Goal: Task Accomplishment & Management: Manage account settings

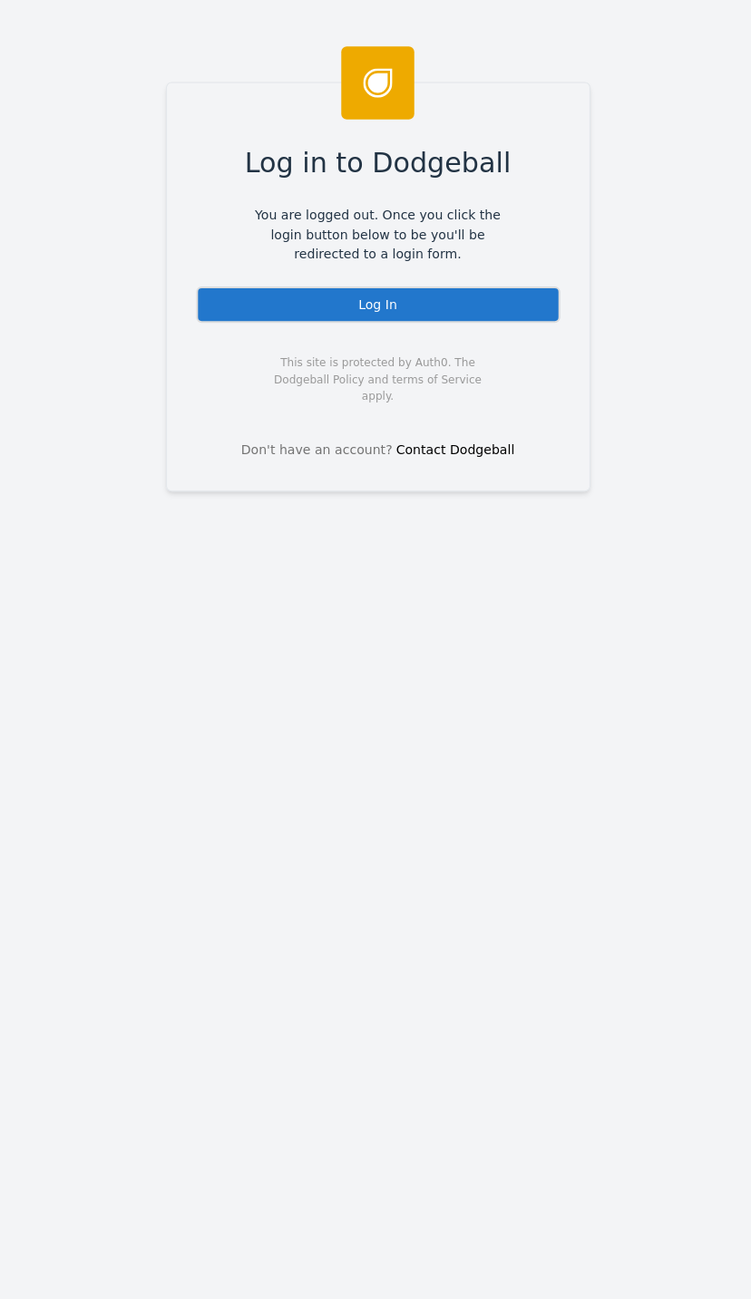
click at [475, 297] on div "Log In" at bounding box center [376, 303] width 362 height 36
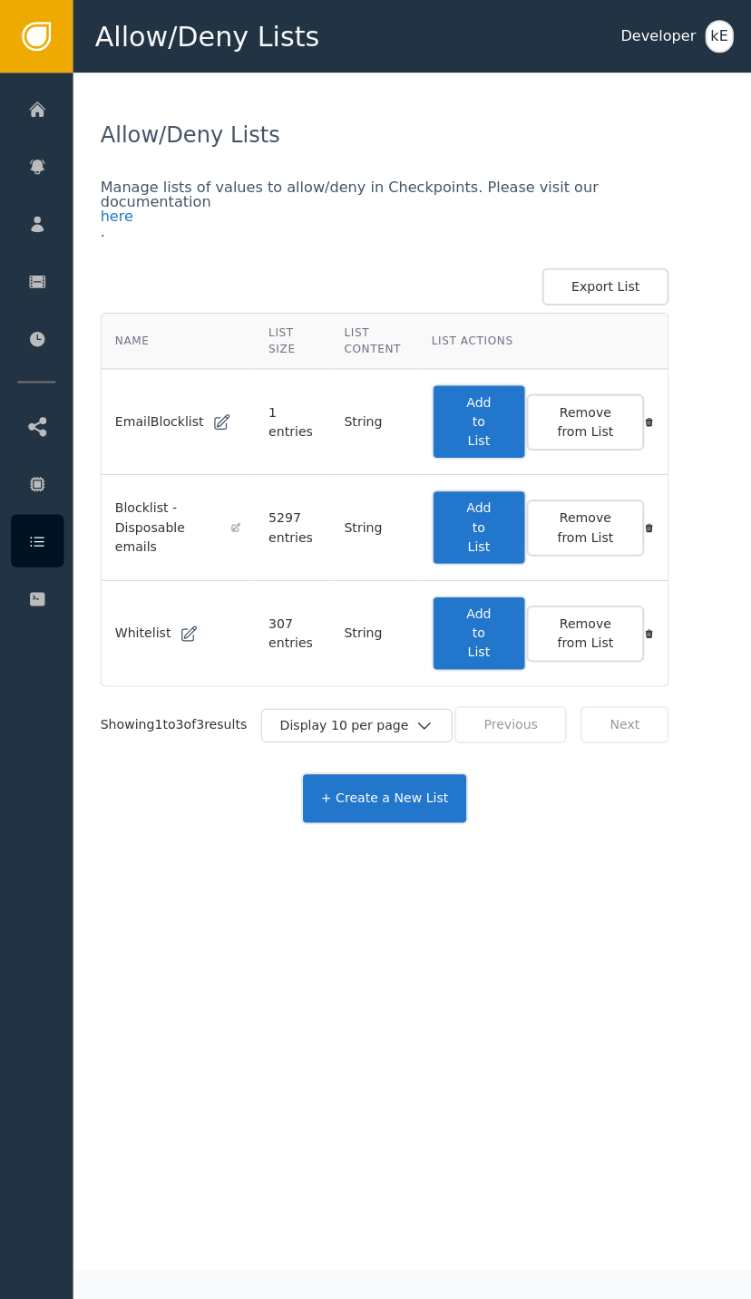
click at [44, 216] on icon at bounding box center [37, 223] width 18 height 20
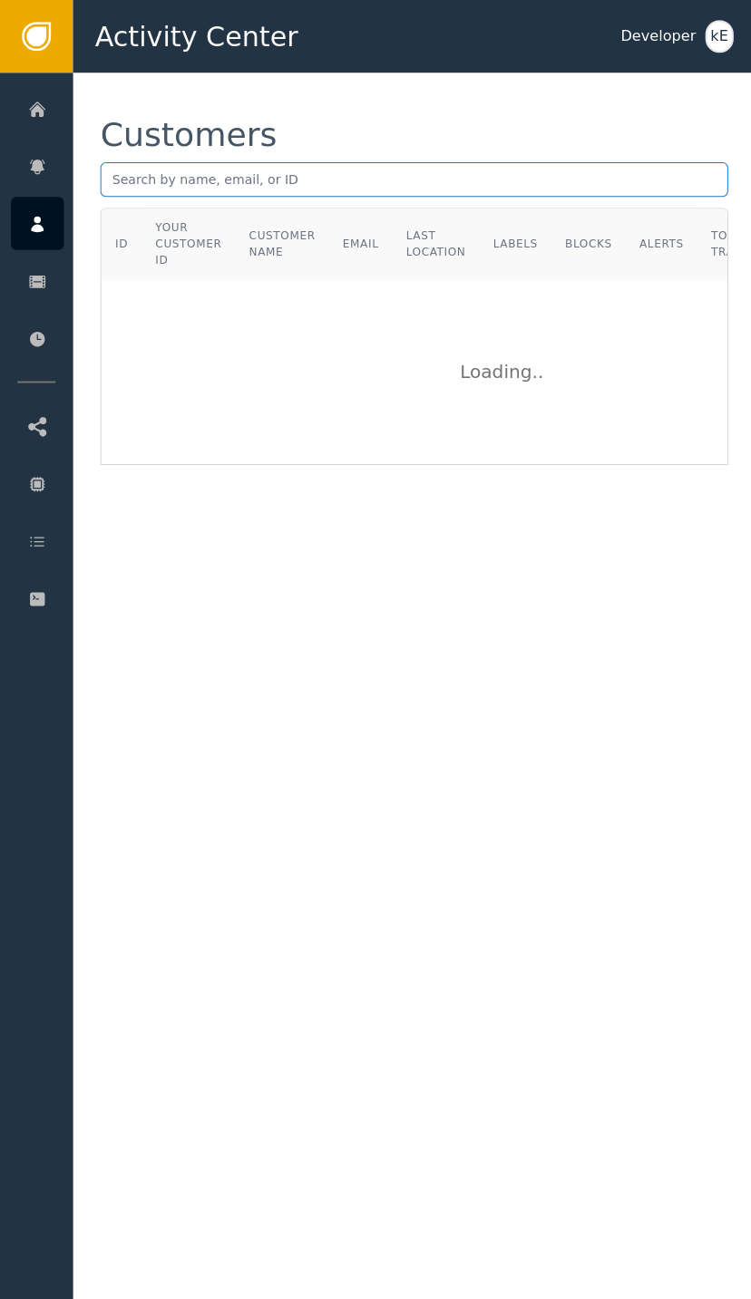
click at [402, 177] on input "text" at bounding box center [412, 178] width 624 height 34
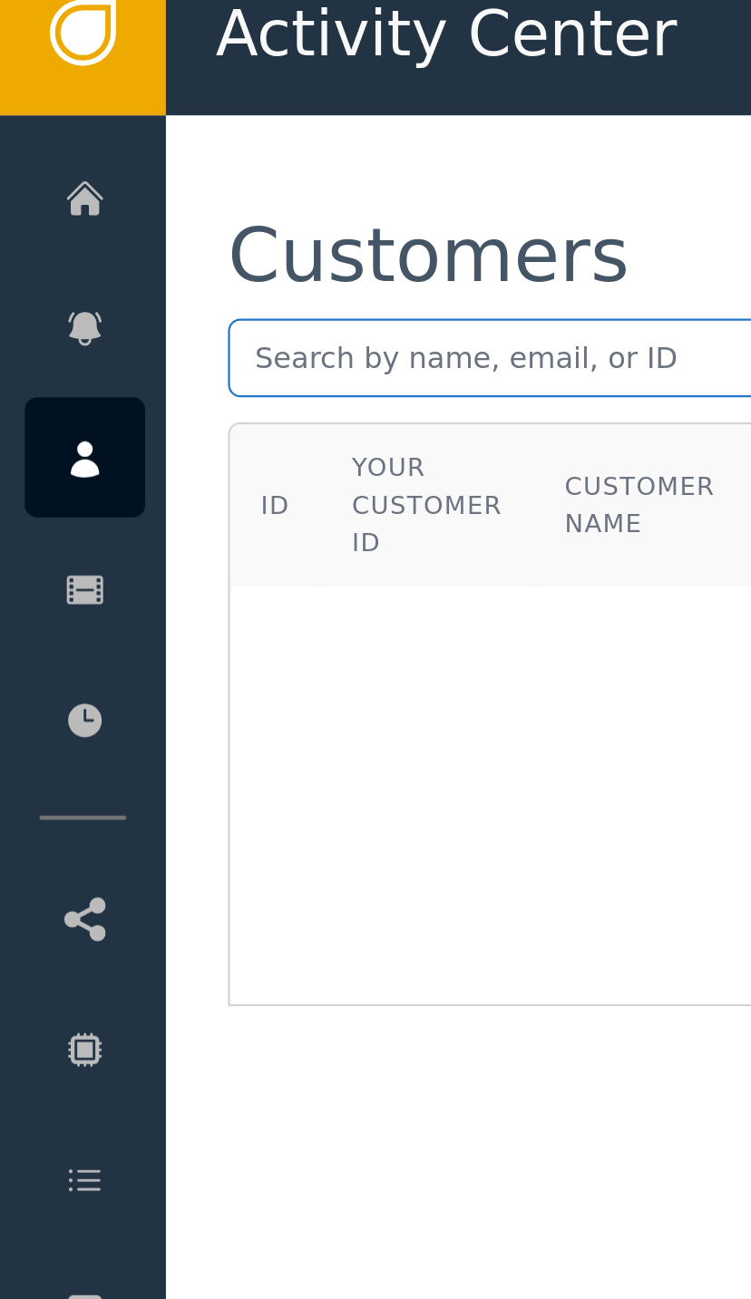
click at [132, 161] on input "text" at bounding box center [412, 178] width 624 height 34
paste input "mailto:craigd@aipathways.com.au"
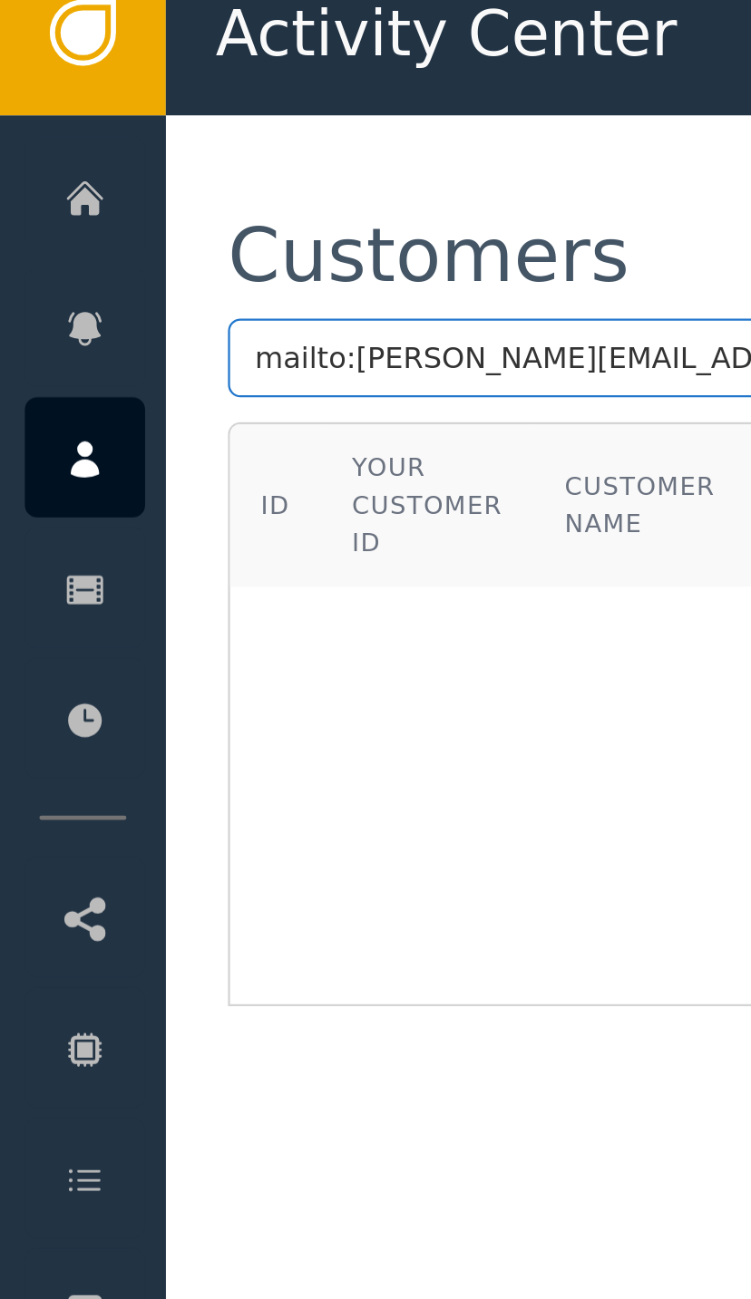
click at [148, 161] on input "mailto:craigd@aipathways.com.au" at bounding box center [412, 178] width 624 height 34
click at [117, 161] on input "craigd@aipathways.com.au" at bounding box center [412, 178] width 624 height 34
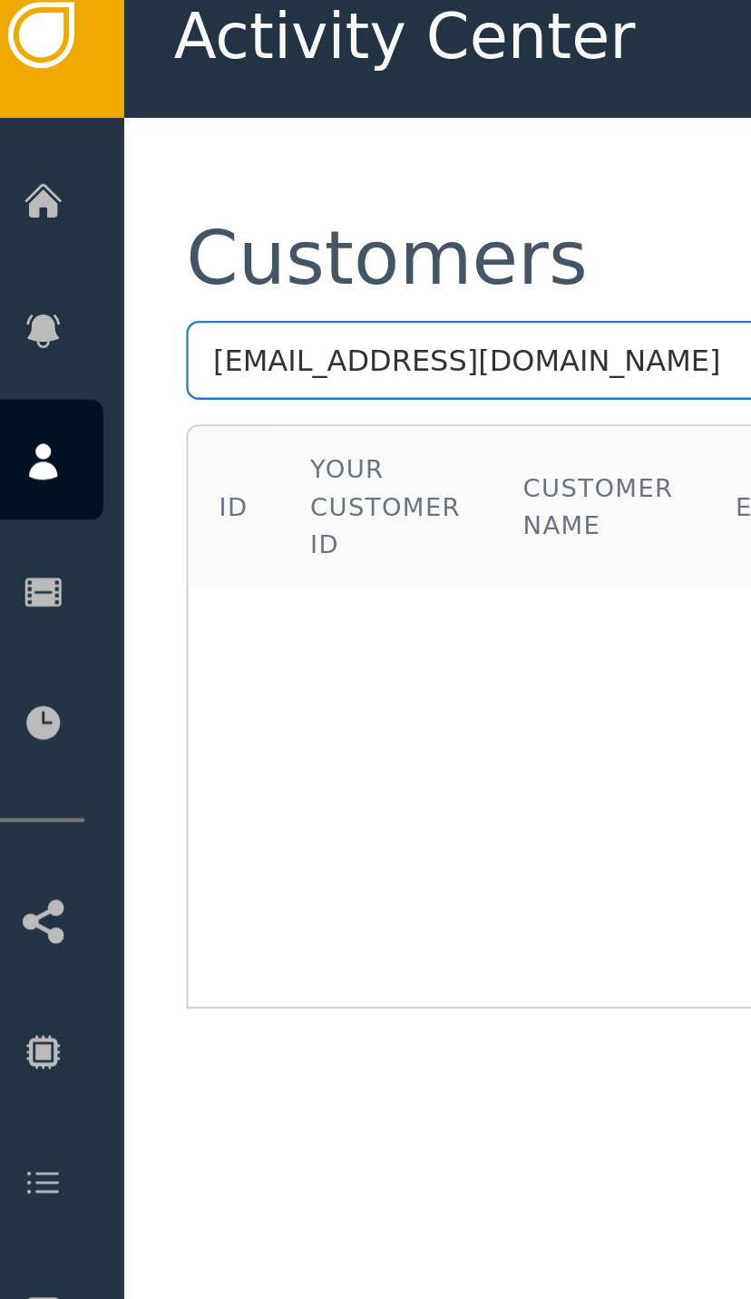
type input "craigd@aipathways.com.au"
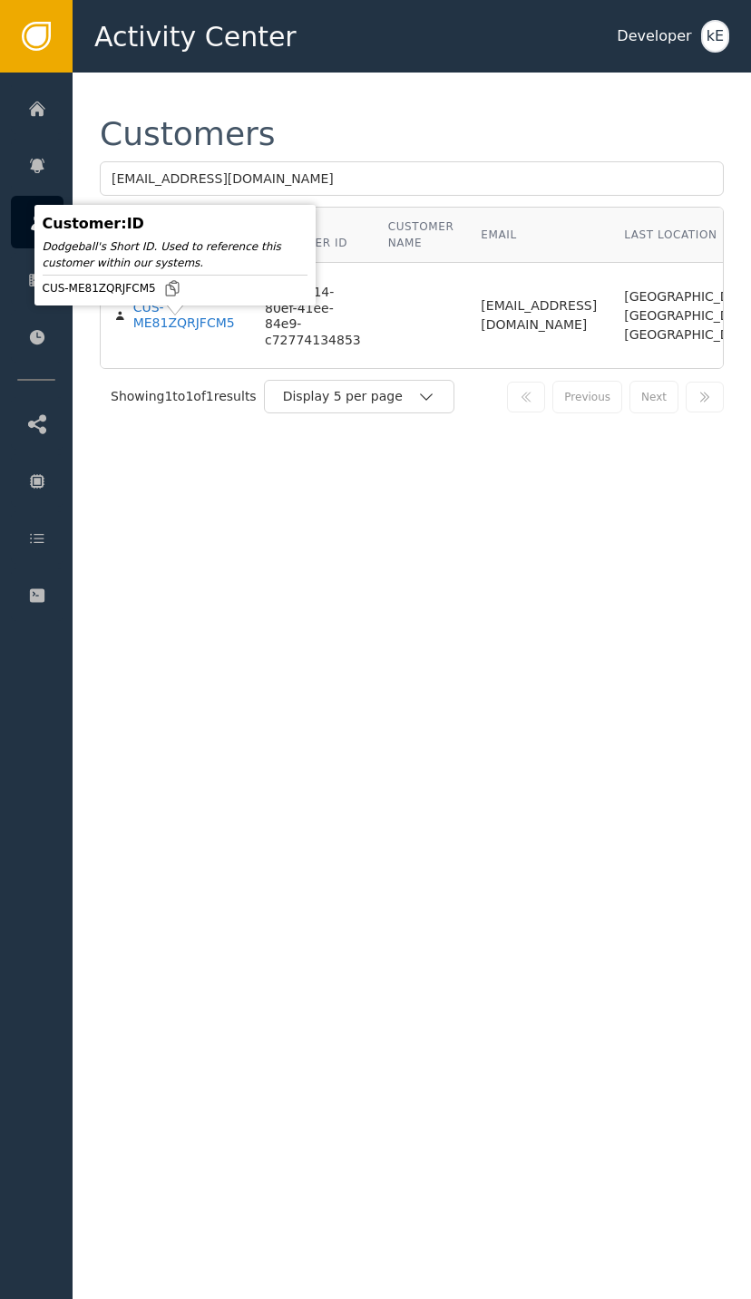
click at [170, 332] on div "CUS-ME81ZQRJFCM5" at bounding box center [185, 316] width 104 height 32
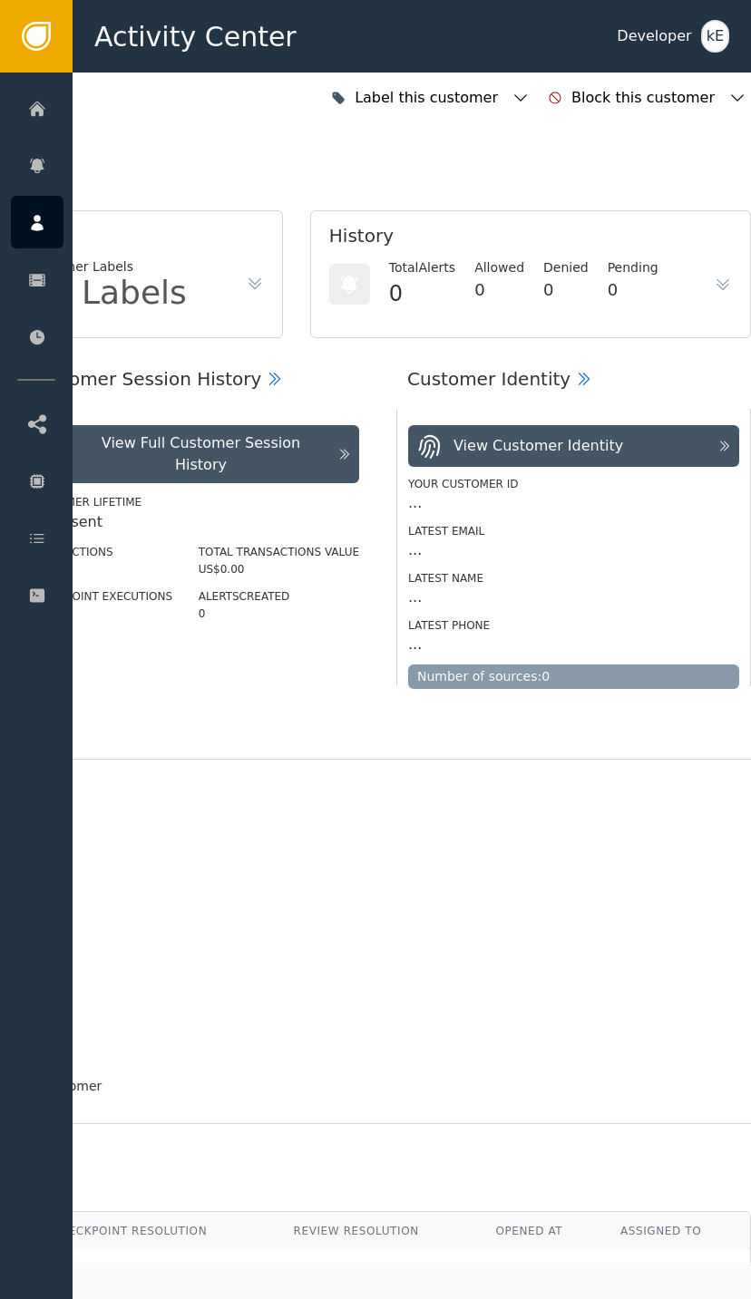
scroll to position [0, 486]
click at [528, 91] on icon "button" at bounding box center [520, 98] width 18 height 18
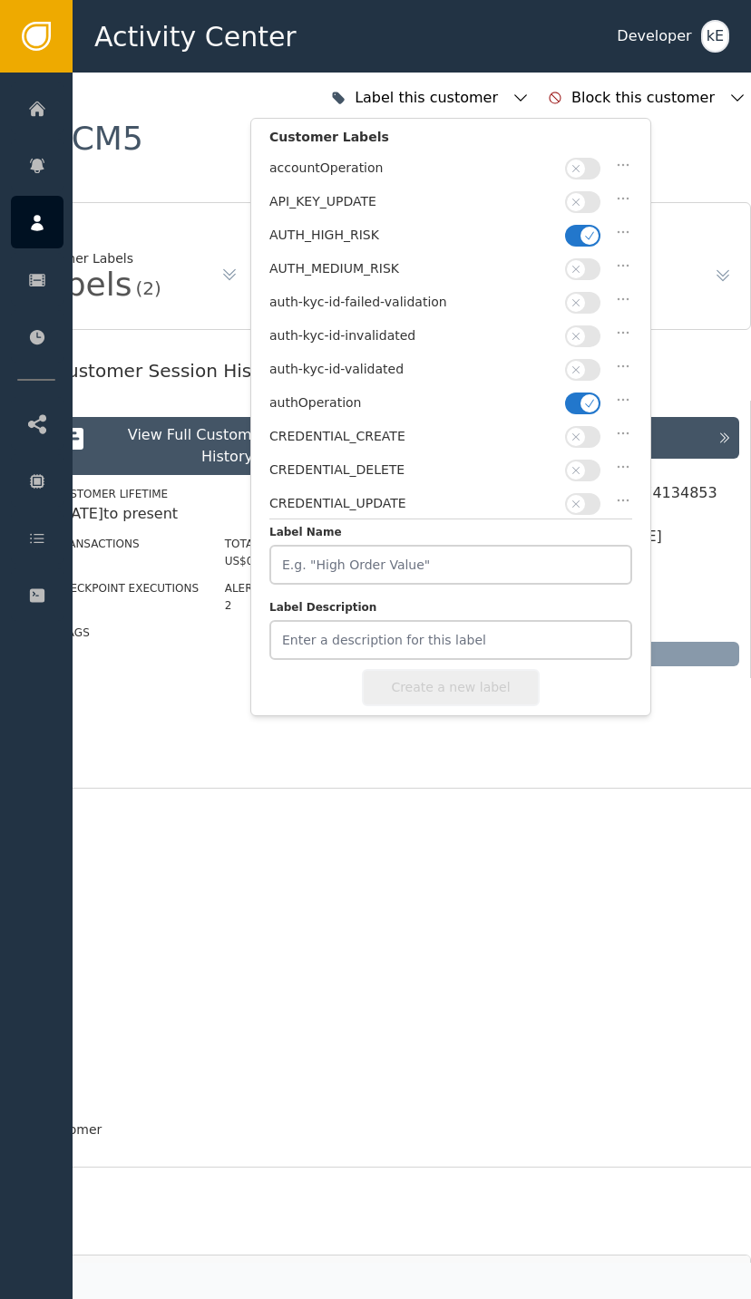
click at [589, 229] on icon "button" at bounding box center [589, 235] width 13 height 13
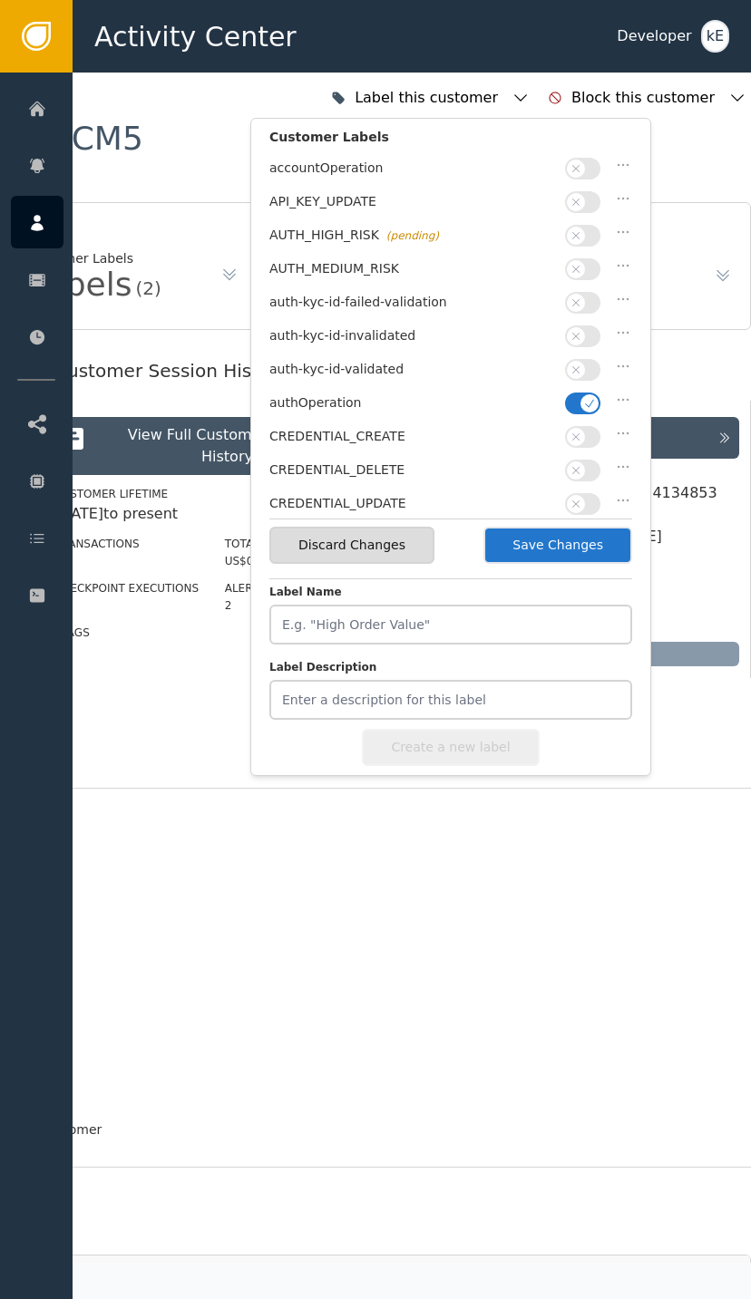
click at [586, 363] on button "button" at bounding box center [582, 370] width 35 height 22
click at [545, 547] on button "Save Changes" at bounding box center [557, 545] width 149 height 37
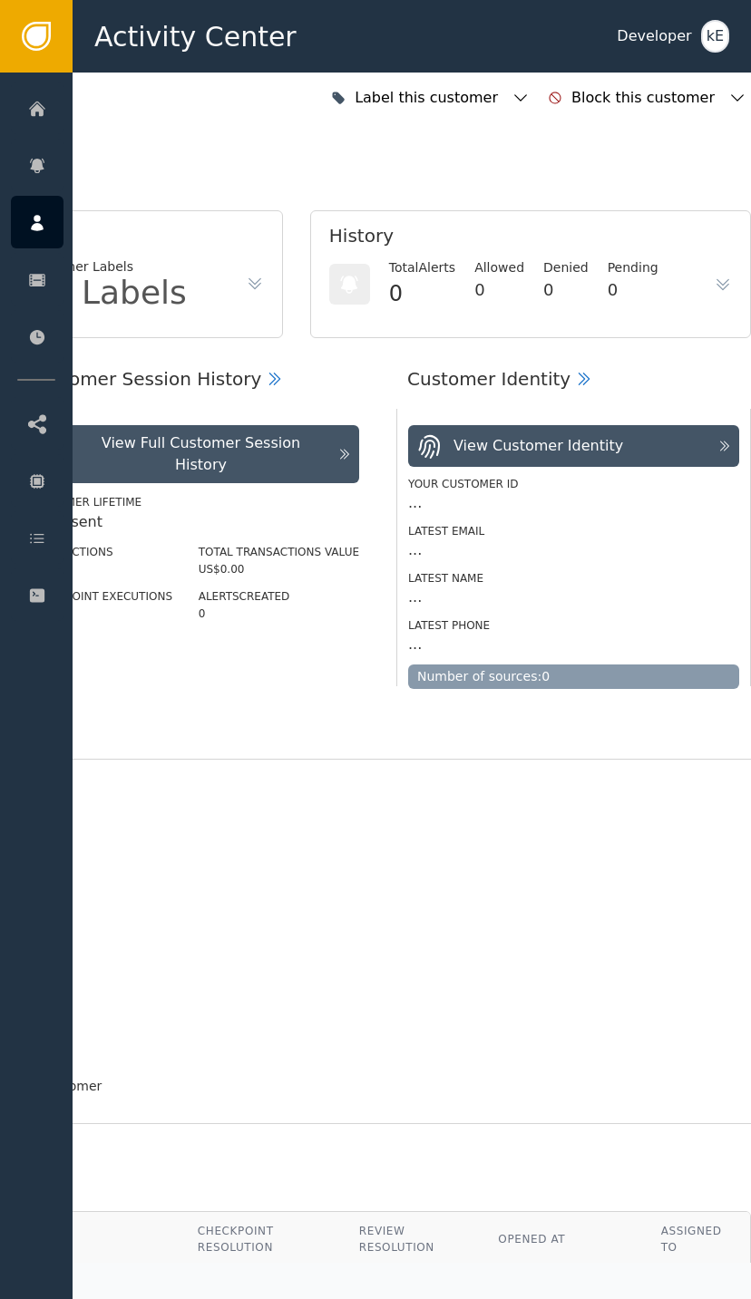
click at [39, 530] on icon at bounding box center [37, 538] width 18 height 20
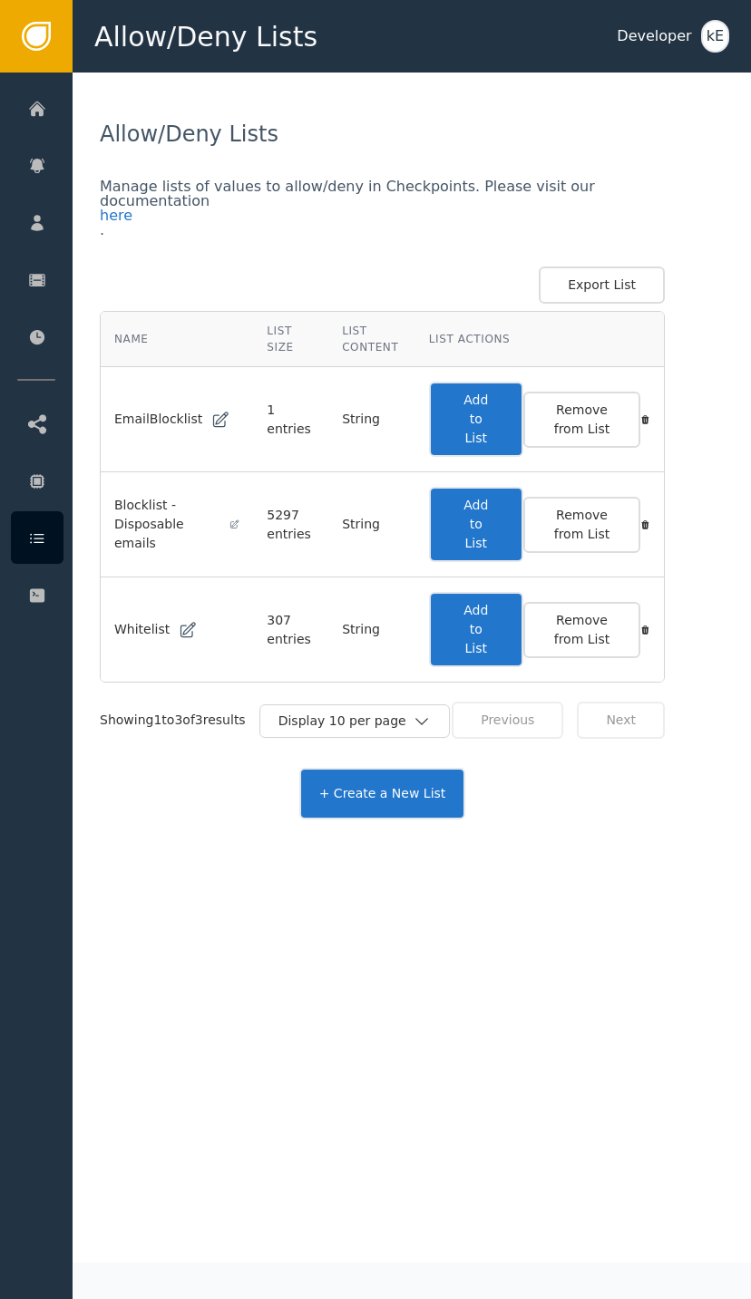
click at [463, 654] on button "Add to List" at bounding box center [476, 629] width 94 height 75
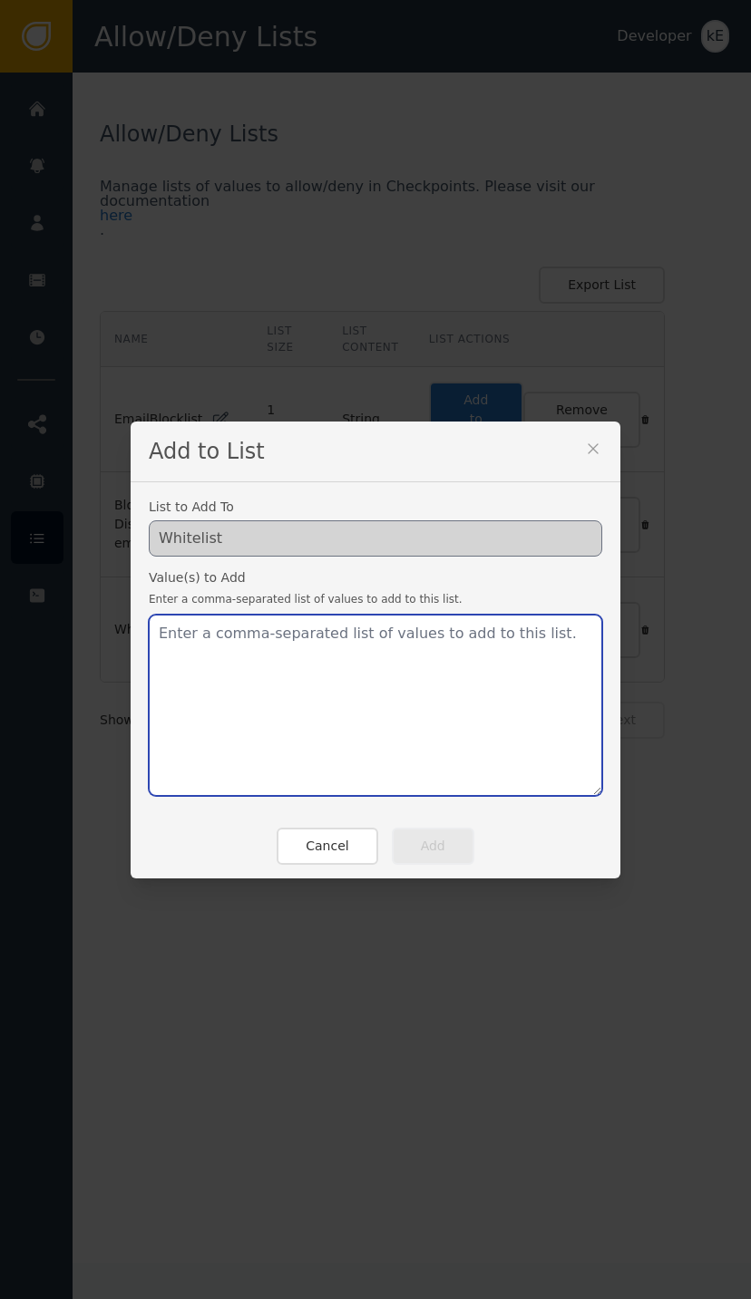
click at [239, 647] on textarea at bounding box center [375, 705] width 453 height 181
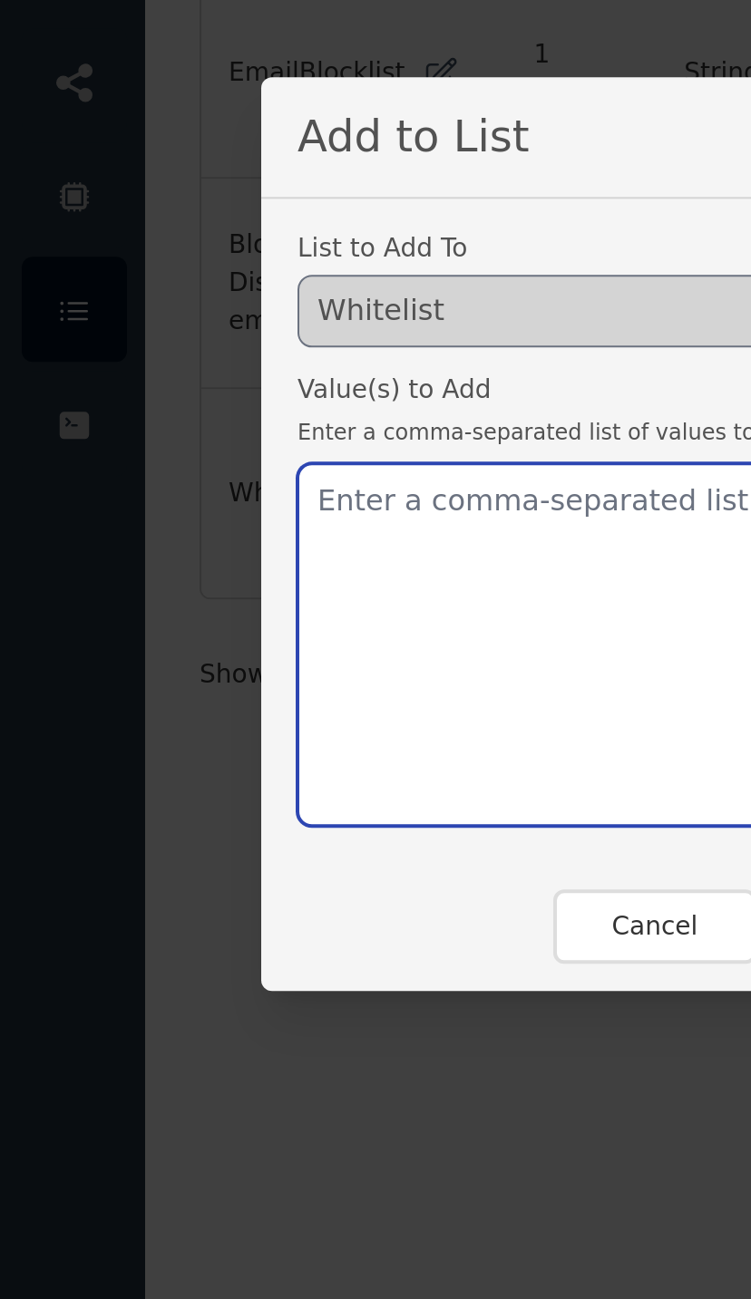
click at [204, 615] on textarea at bounding box center [375, 705] width 453 height 181
paste textarea "craigd@aipathways.com.au"
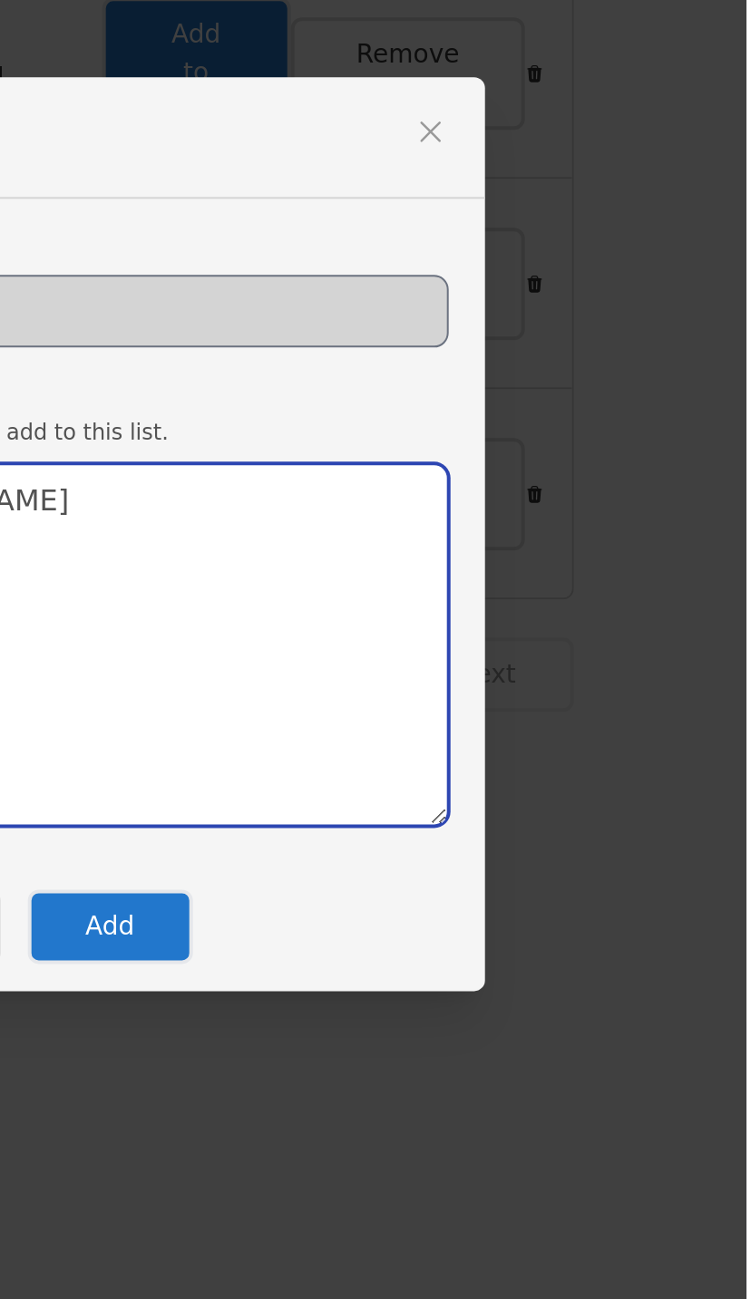
type textarea "craigd@aipathways.com.au"
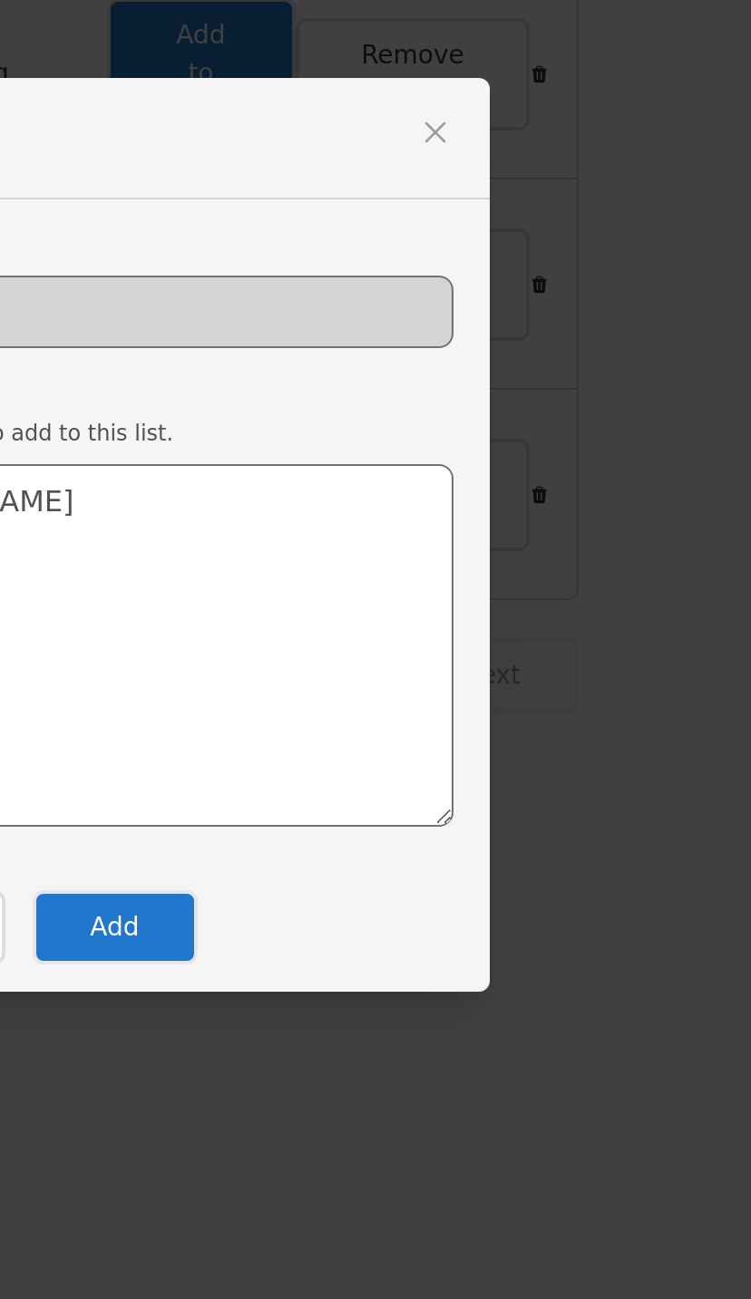
click at [392, 828] on button "Add" at bounding box center [433, 846] width 82 height 37
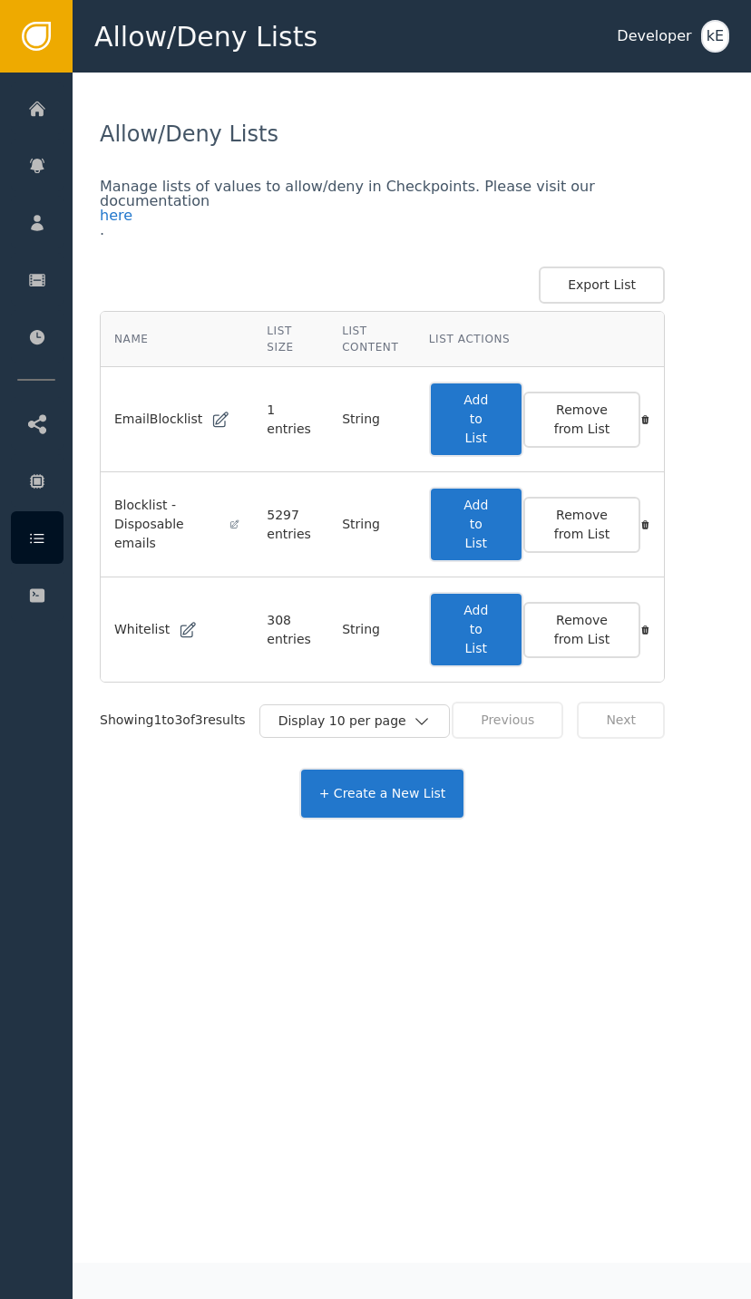
click at [37, 207] on div at bounding box center [37, 222] width 53 height 53
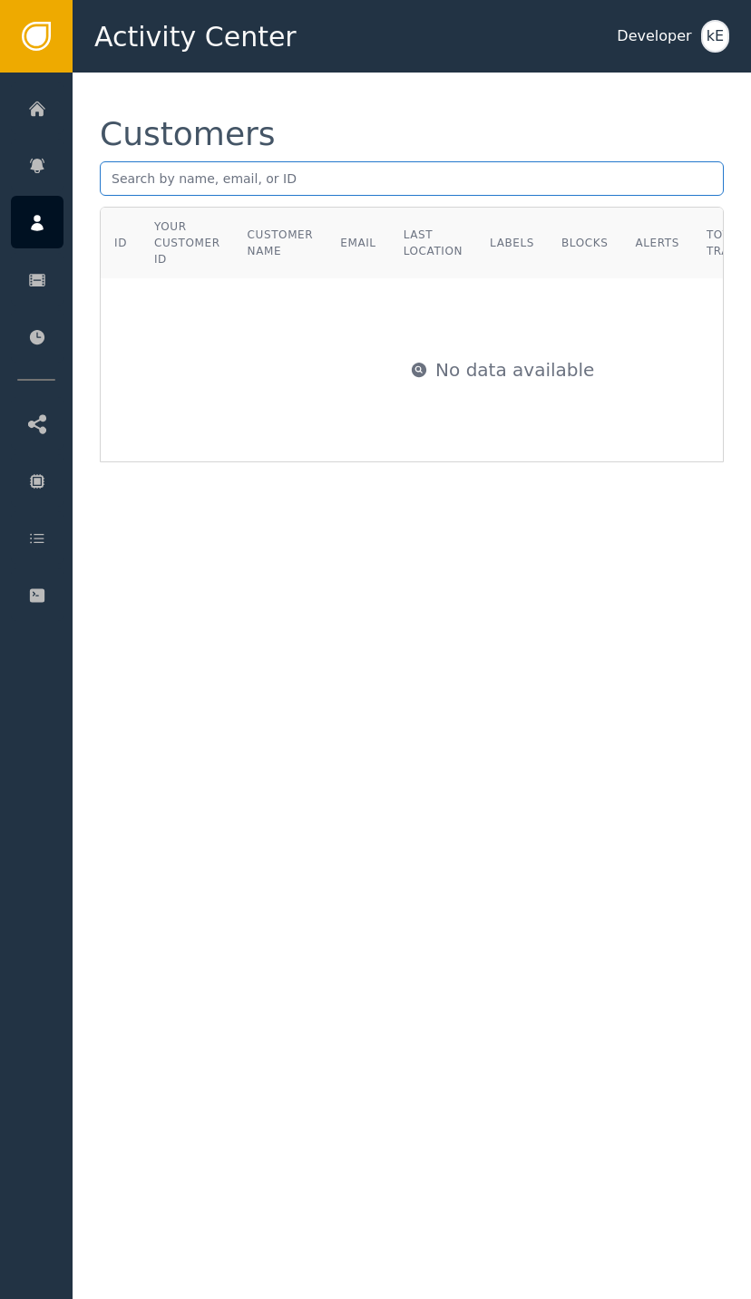
click at [356, 168] on input "text" at bounding box center [412, 178] width 624 height 34
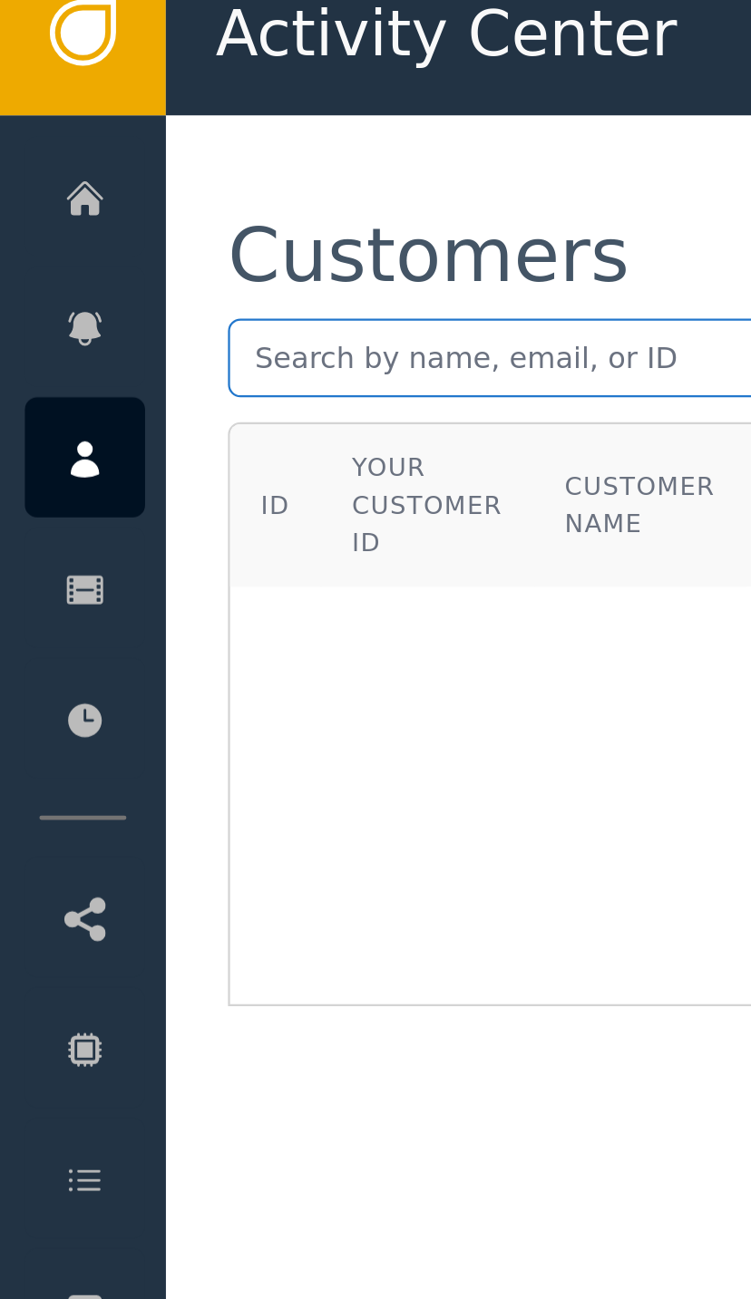
click at [151, 161] on input "text" at bounding box center [412, 178] width 624 height 34
paste input "mailto:tools@aipathways.com.au"
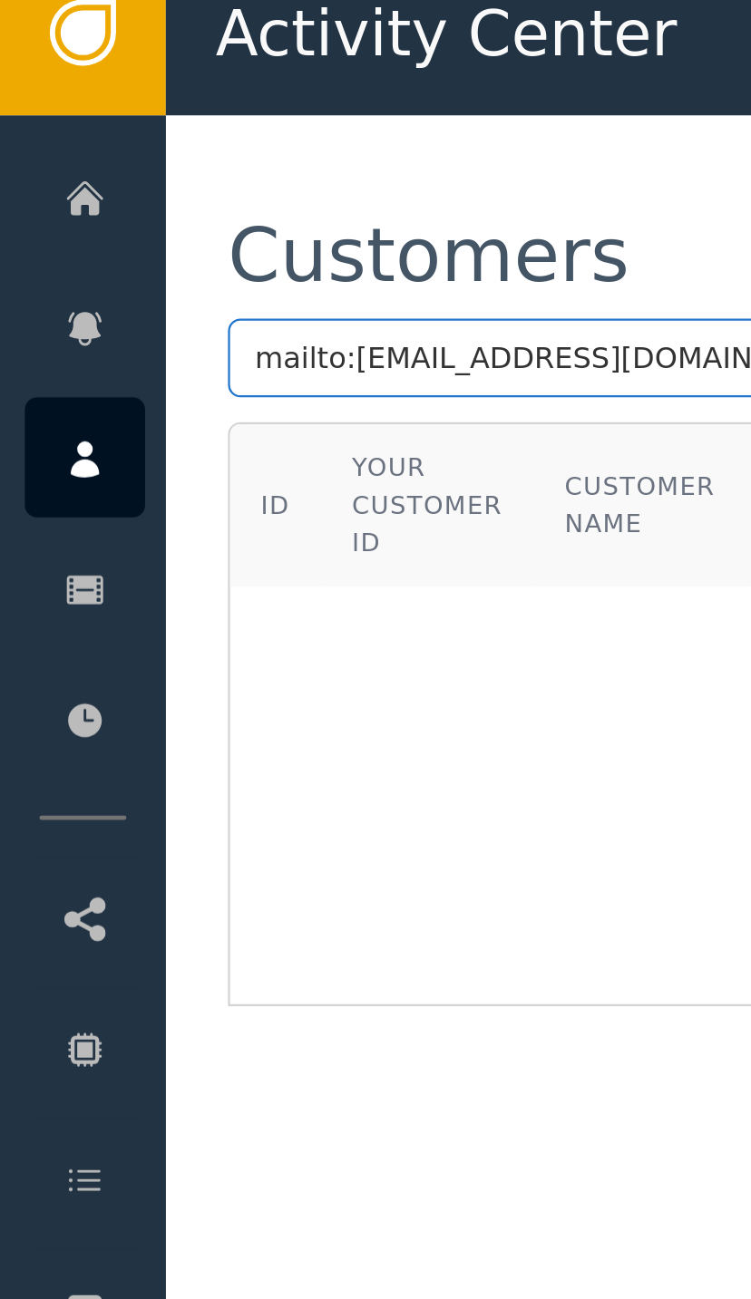
click at [150, 161] on input "mailto:tools@aipathways.com.au" at bounding box center [412, 178] width 624 height 34
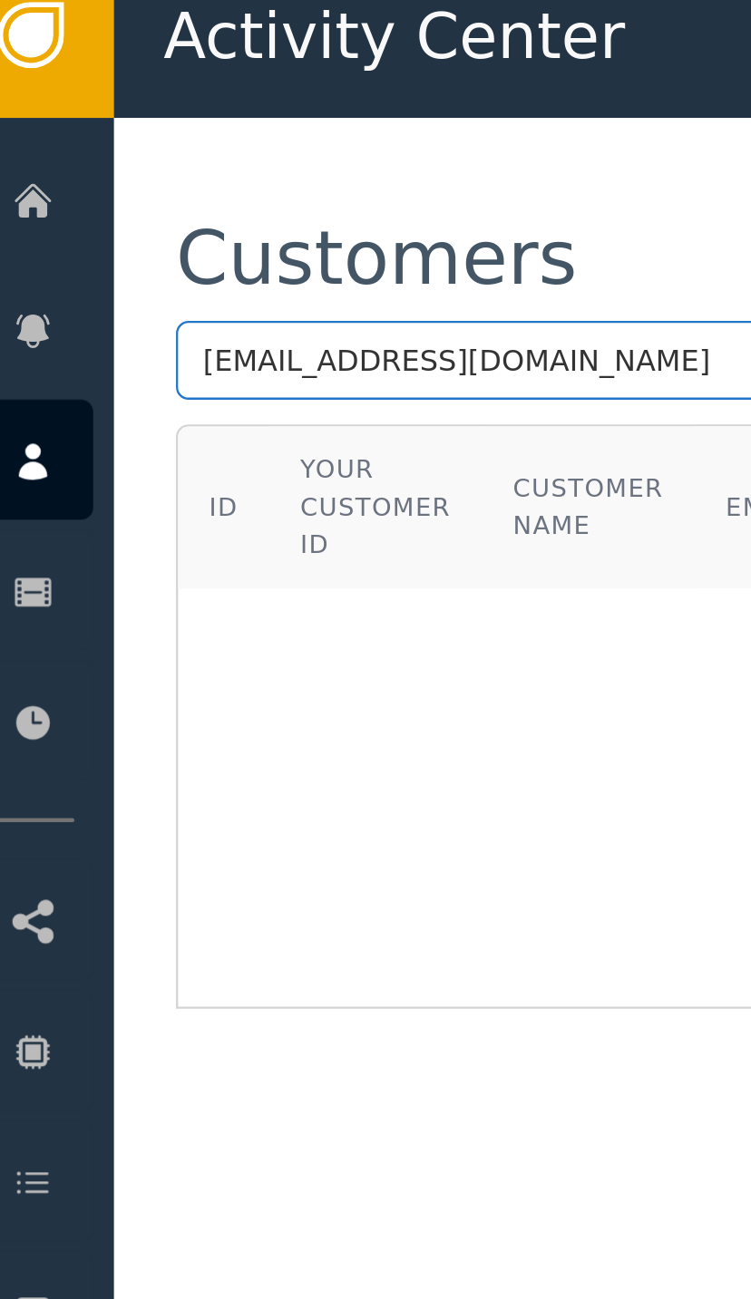
type input "tools@aipathways.com.au"
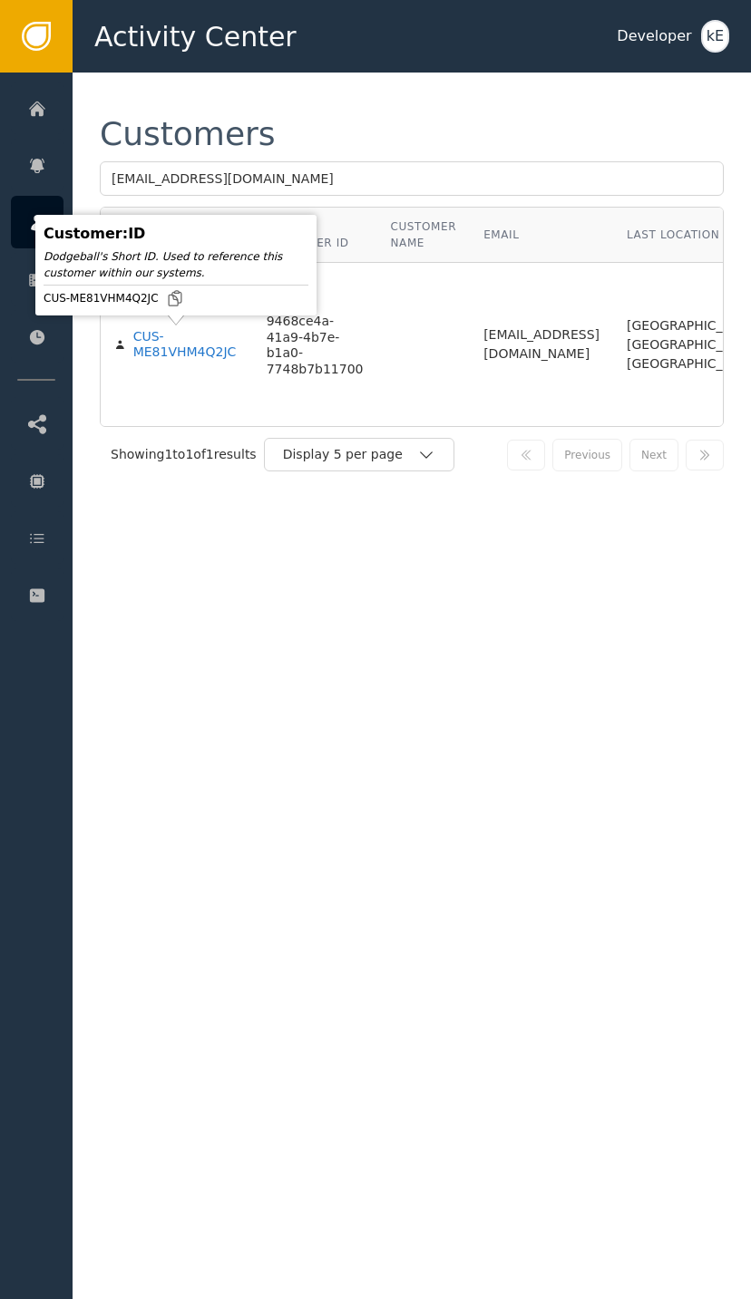
click at [191, 353] on div "CUS-ME81VHM4Q2JC" at bounding box center [186, 345] width 106 height 32
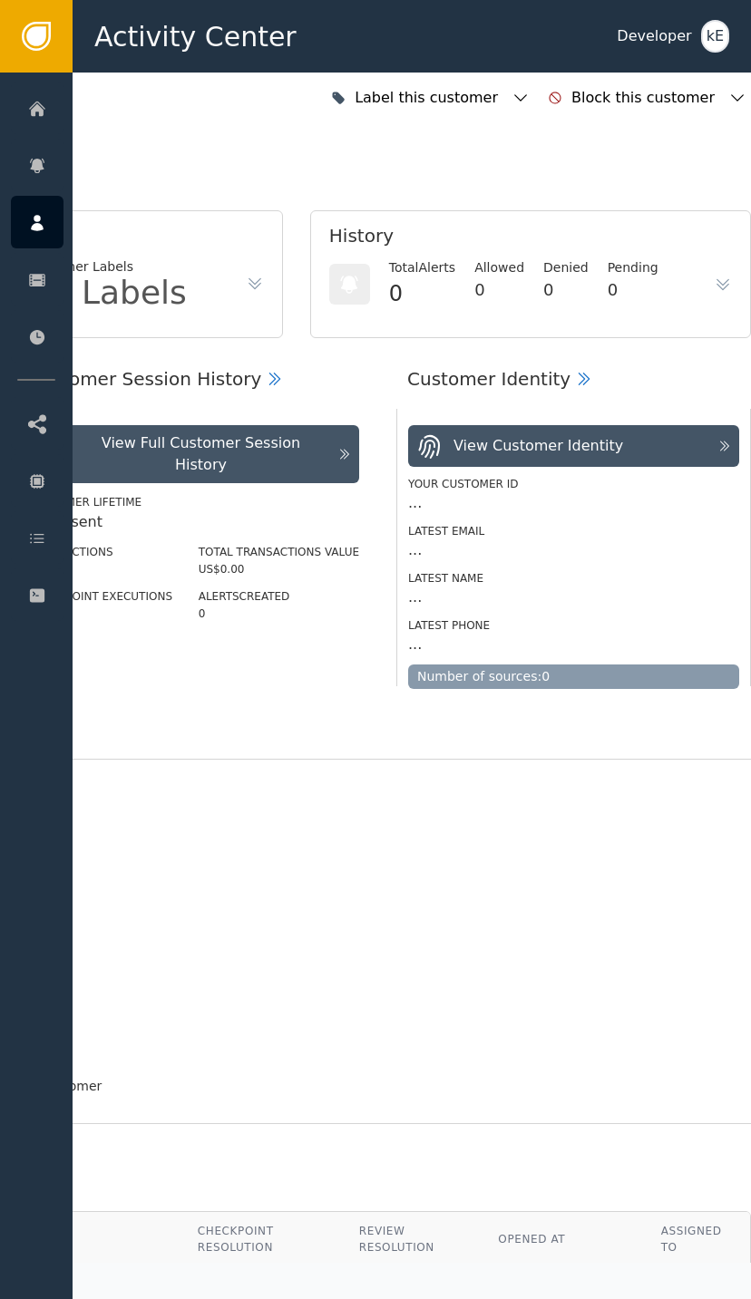
scroll to position [0, 486]
click at [527, 101] on icon "button" at bounding box center [520, 97] width 13 height 7
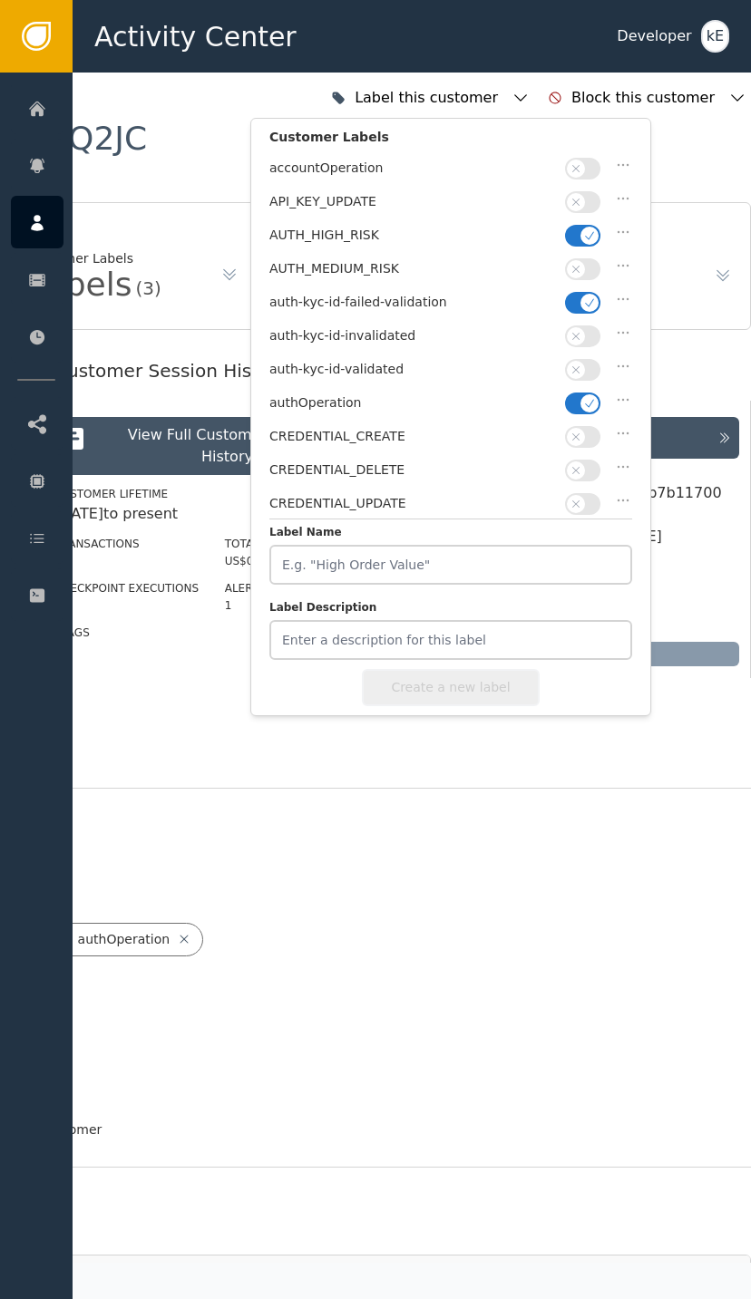
click at [577, 225] on button "button" at bounding box center [582, 236] width 35 height 22
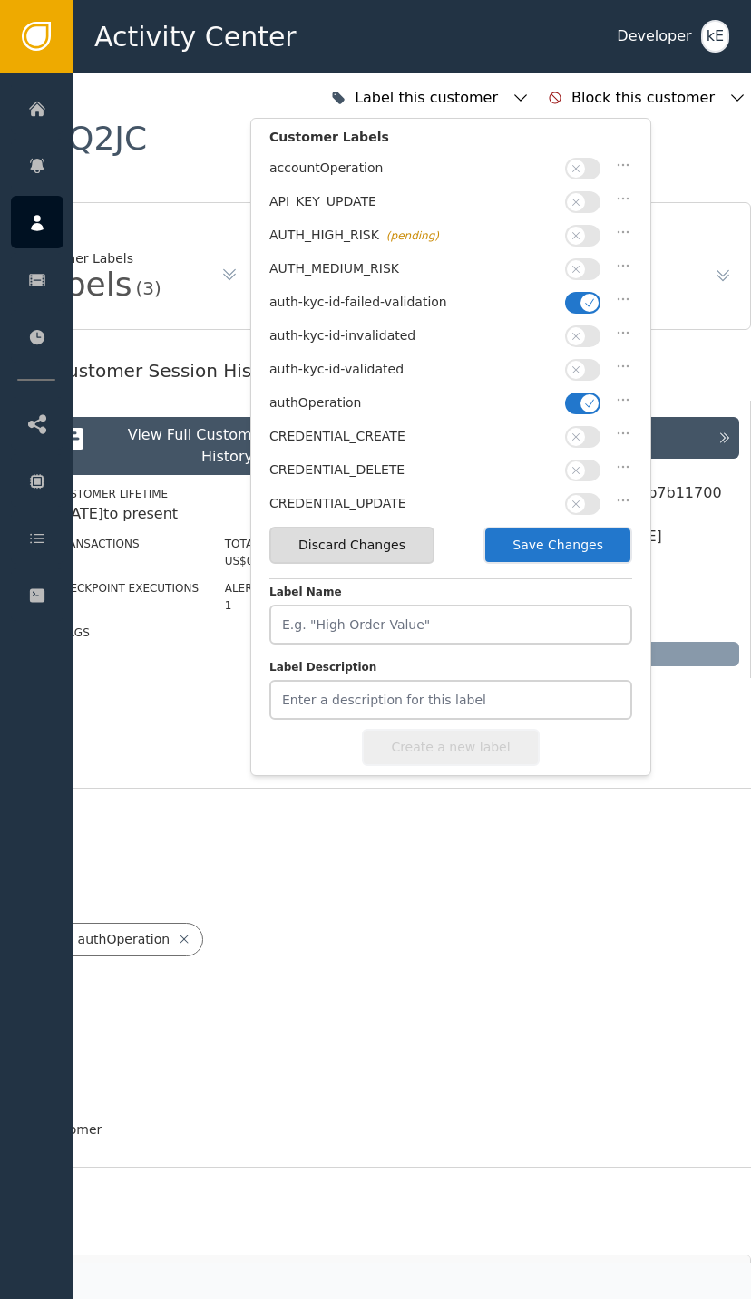
click at [588, 300] on icon "button" at bounding box center [589, 302] width 13 height 13
click at [588, 359] on button "button" at bounding box center [582, 370] width 35 height 22
click at [584, 529] on button "Save Changes" at bounding box center [557, 545] width 149 height 37
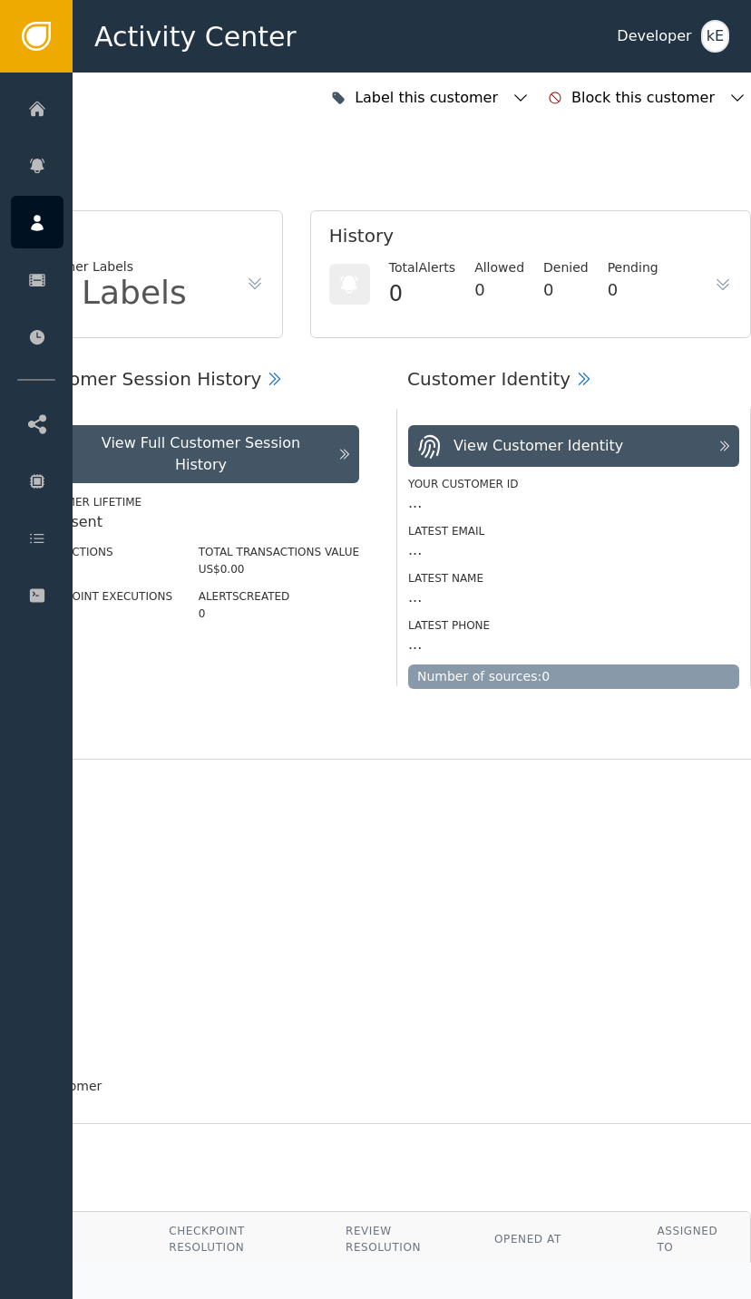
click at [45, 554] on div at bounding box center [37, 537] width 53 height 53
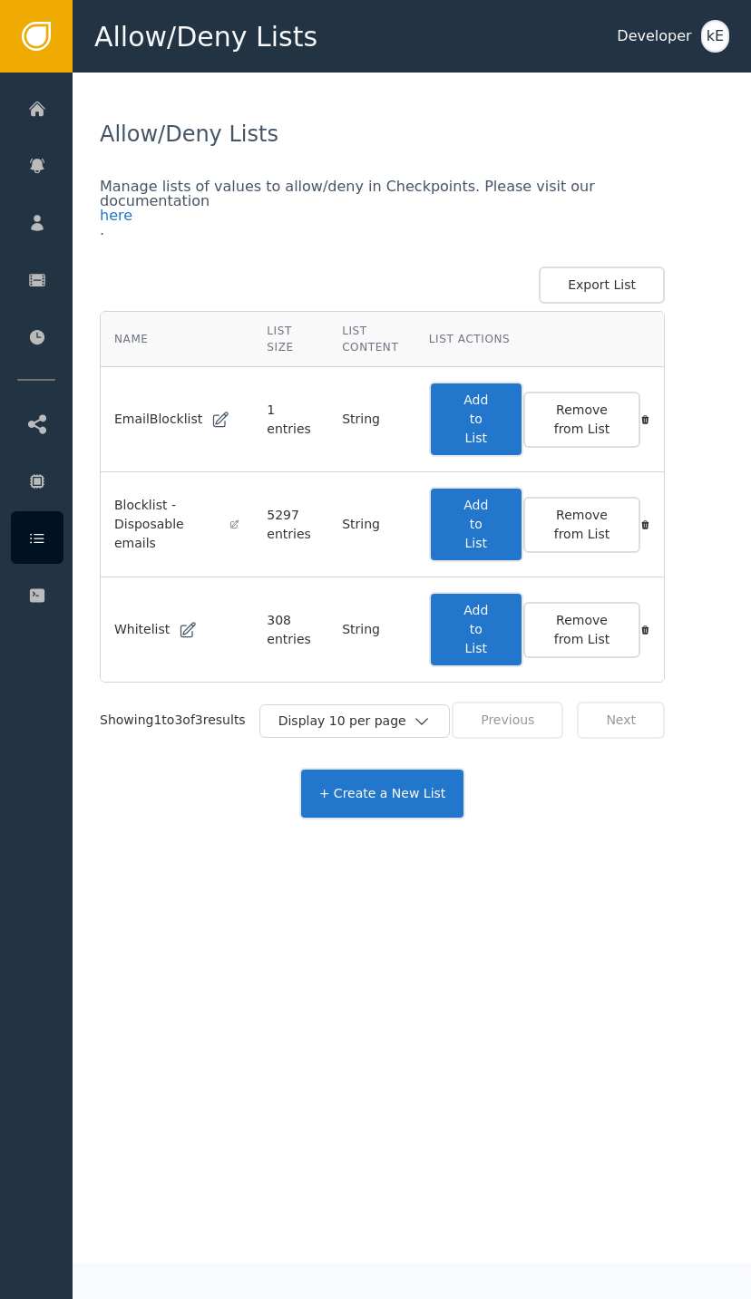
click at [500, 635] on button "Add to List" at bounding box center [476, 629] width 94 height 75
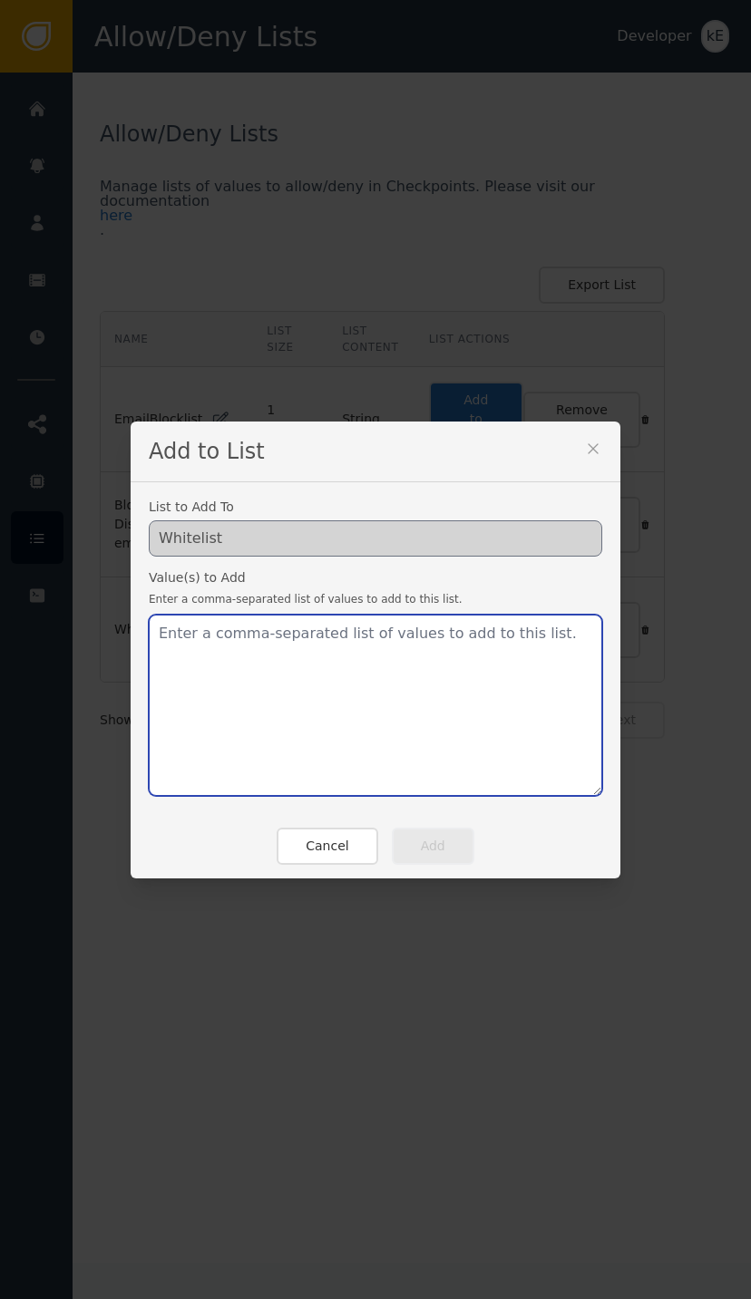
click at [280, 641] on textarea at bounding box center [375, 705] width 453 height 181
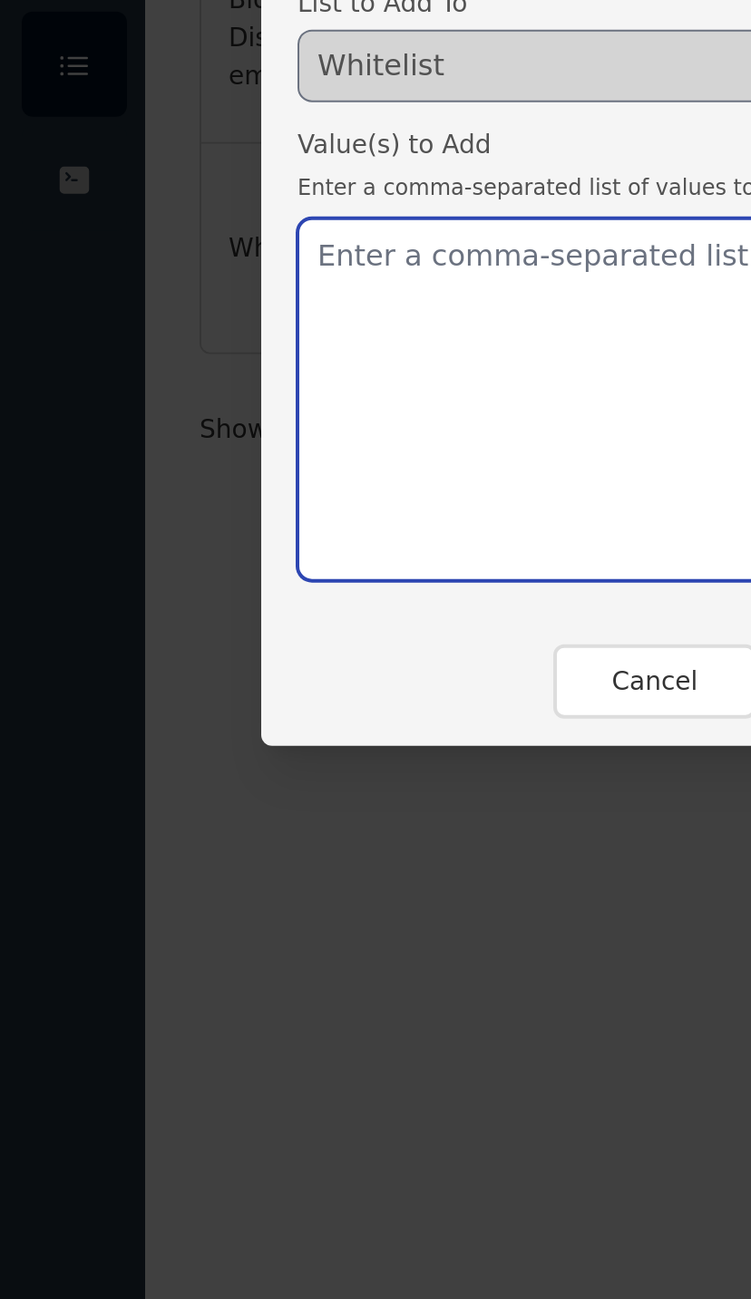
click at [204, 615] on textarea at bounding box center [375, 705] width 453 height 181
paste textarea "tools@aipathways.com.au"
type textarea "tools@aipathways.com.au"
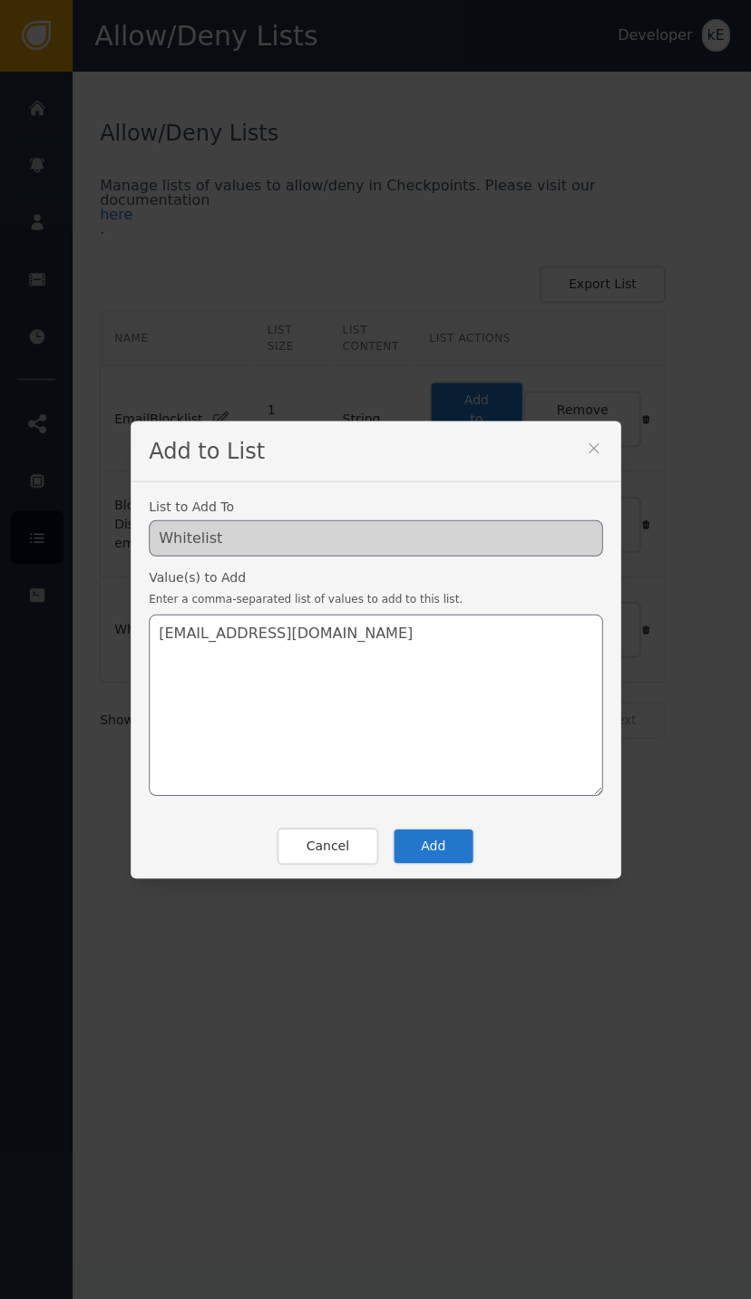
click at [442, 851] on button "Add" at bounding box center [433, 846] width 82 height 37
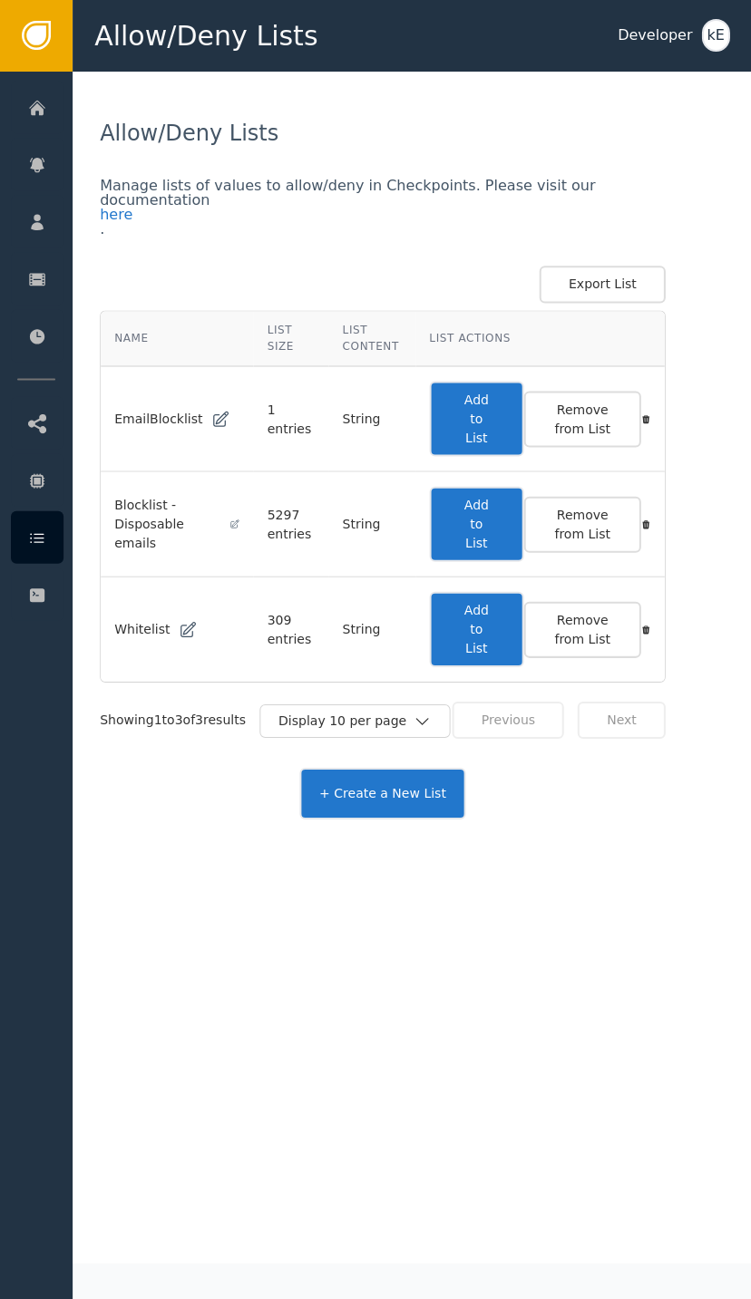
click at [44, 221] on icon at bounding box center [37, 223] width 18 height 20
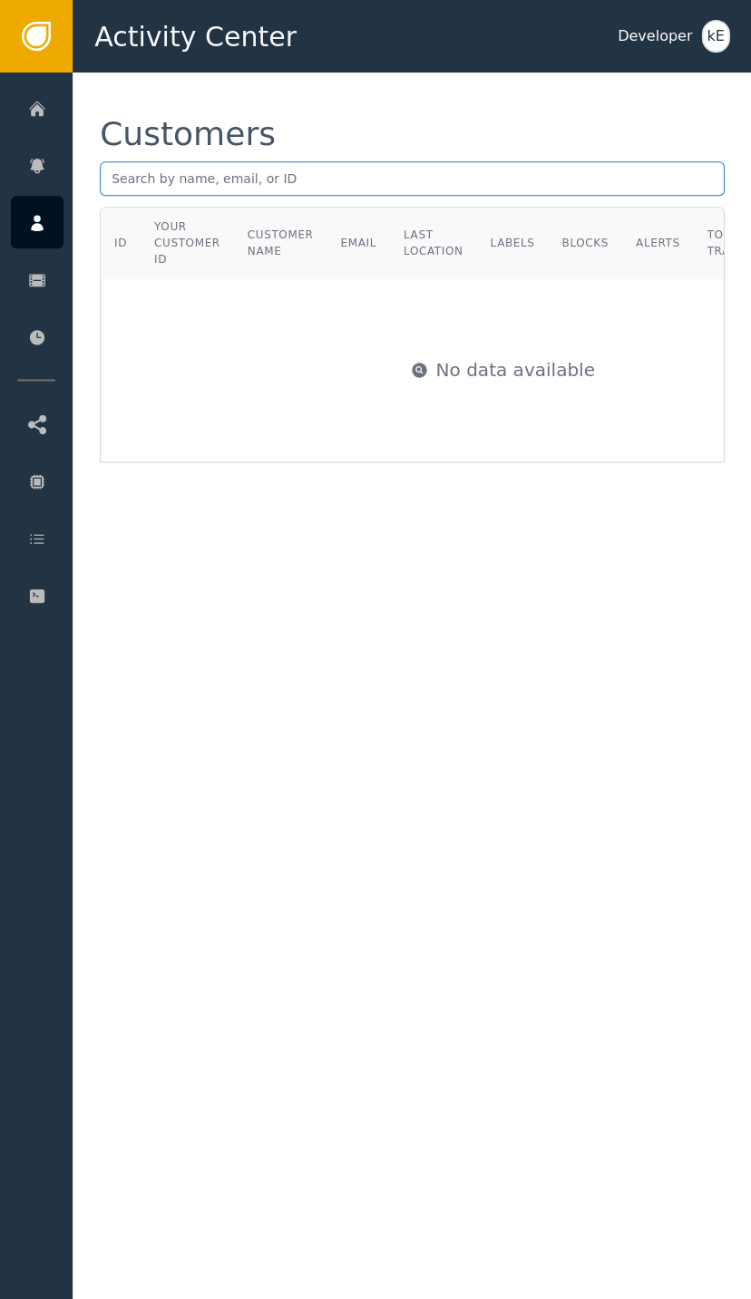
click at [393, 178] on input "text" at bounding box center [412, 178] width 624 height 34
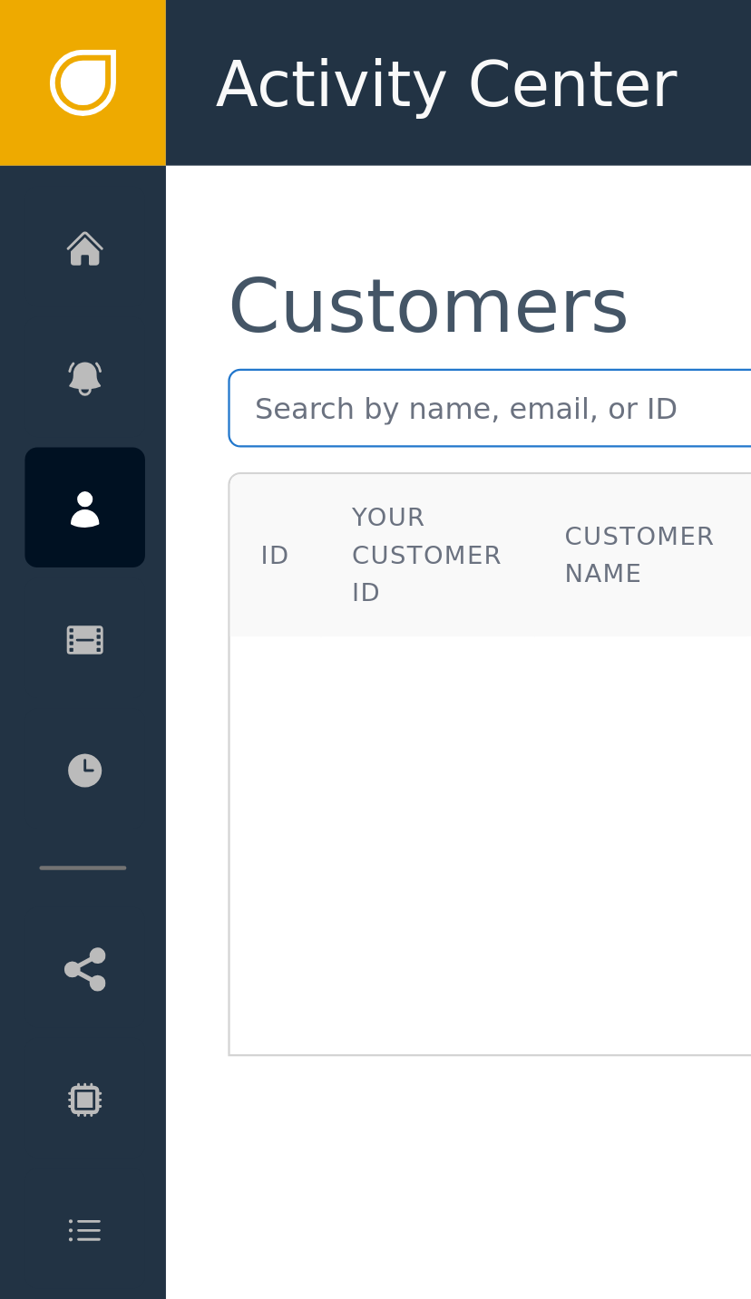
click at [149, 170] on input "text" at bounding box center [412, 178] width 624 height 34
paste input "mailto:toolsbkdr@aipathways.com.au"
click at [151, 176] on input "mailto:toolsbkdr@aipathways.com.au" at bounding box center [412, 178] width 624 height 34
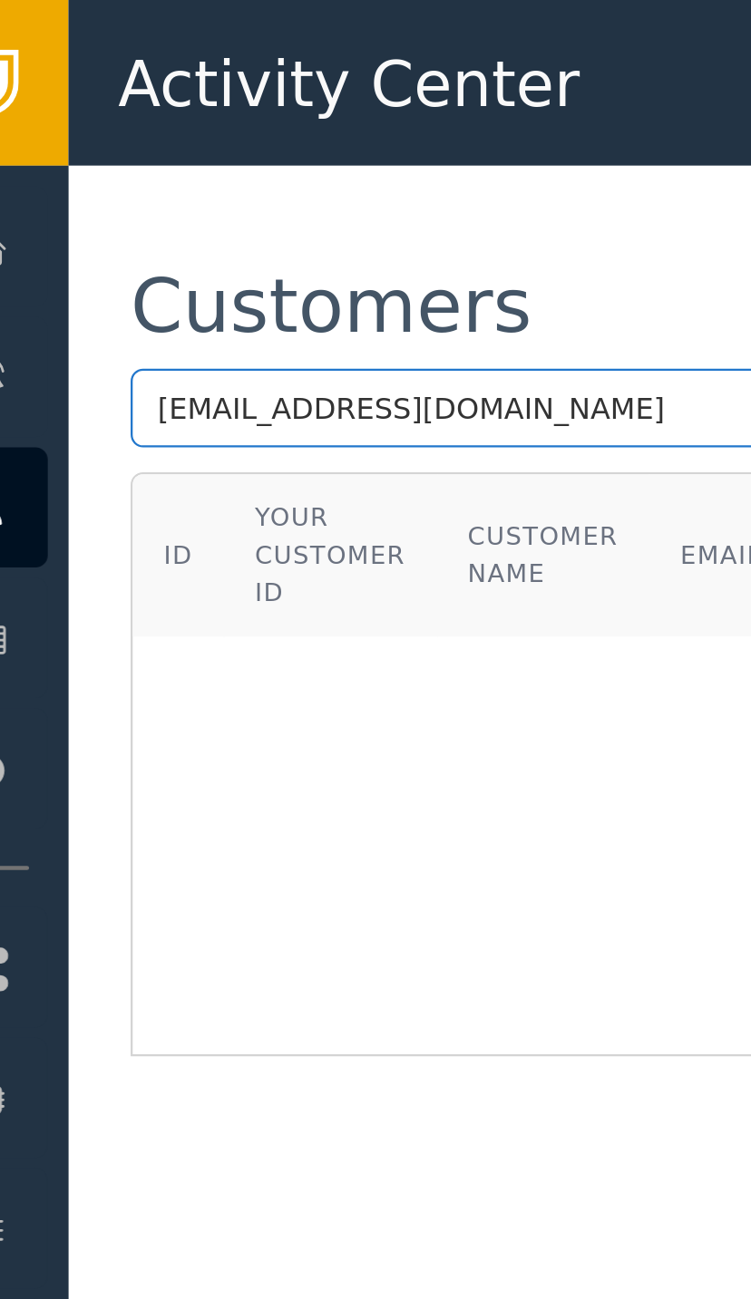
type input "toolsbkdr@aipathways.com.au"
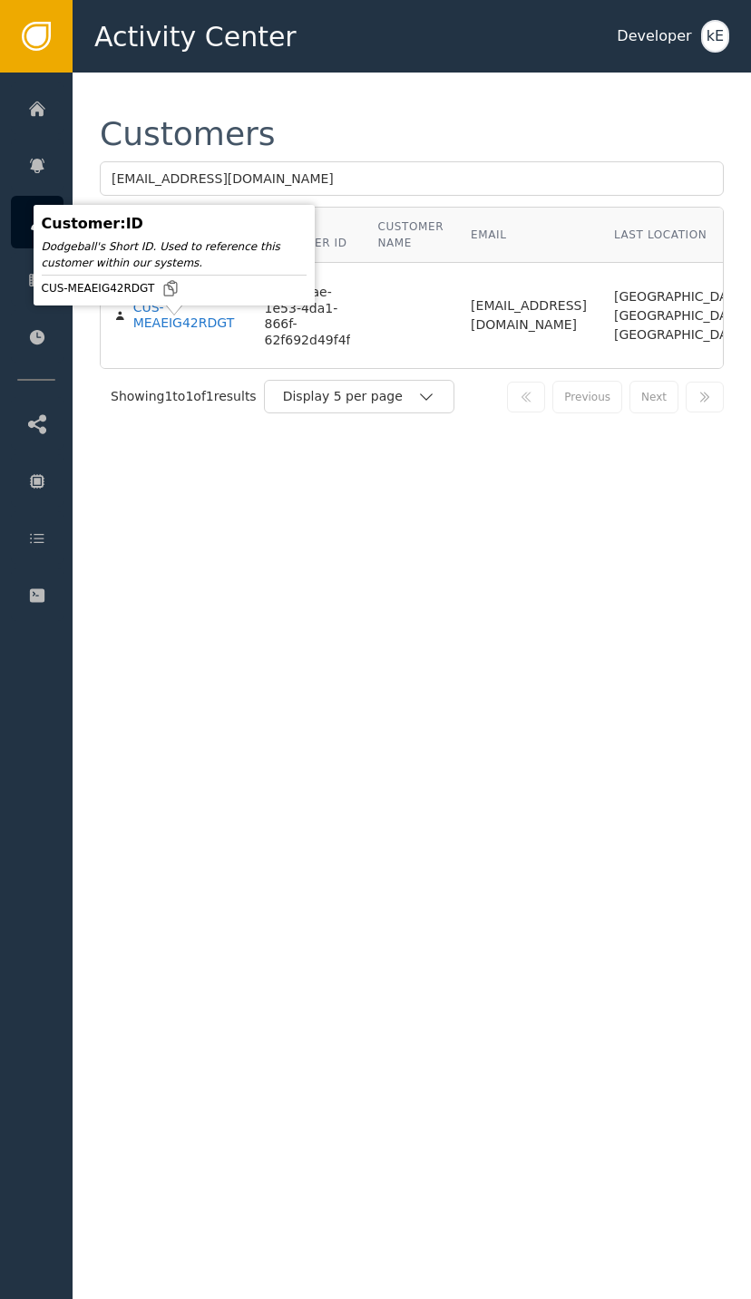
click at [195, 332] on div "CUS-MEAEIG42RDGT" at bounding box center [185, 316] width 104 height 32
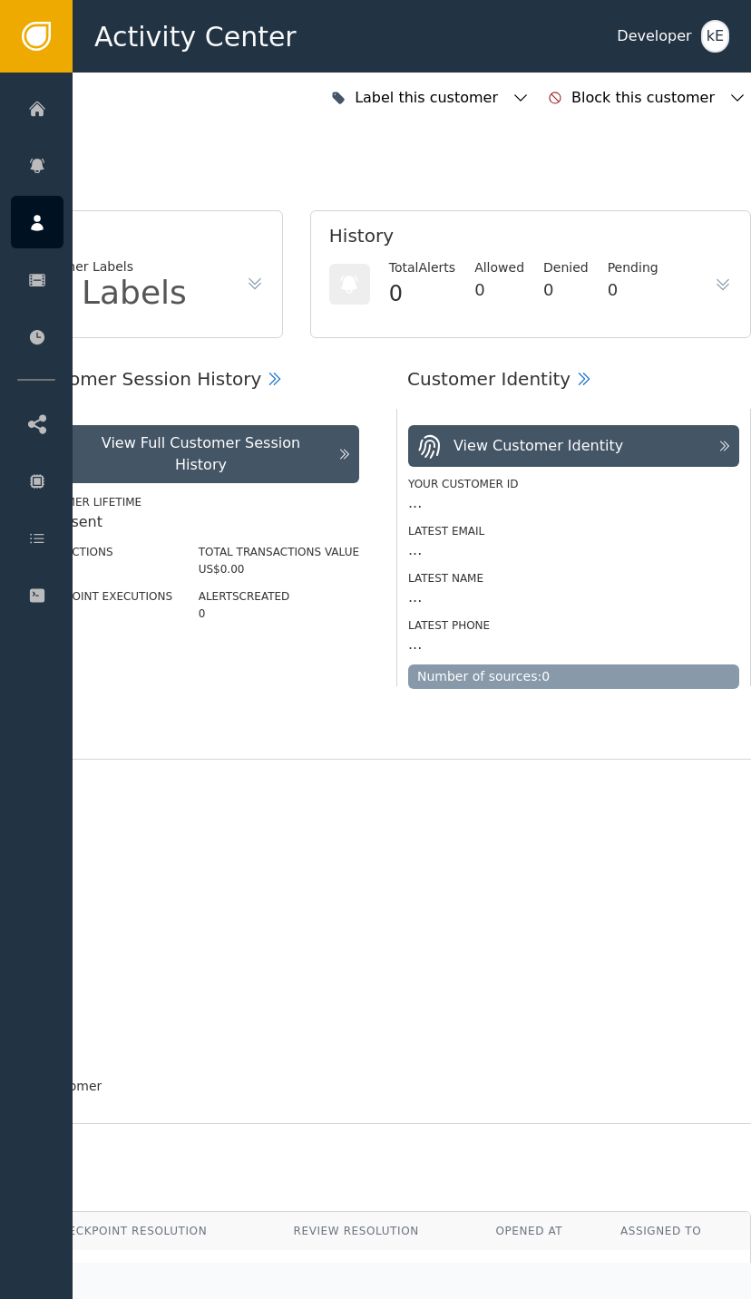
scroll to position [0, 486]
click at [529, 102] on icon "button" at bounding box center [520, 98] width 18 height 18
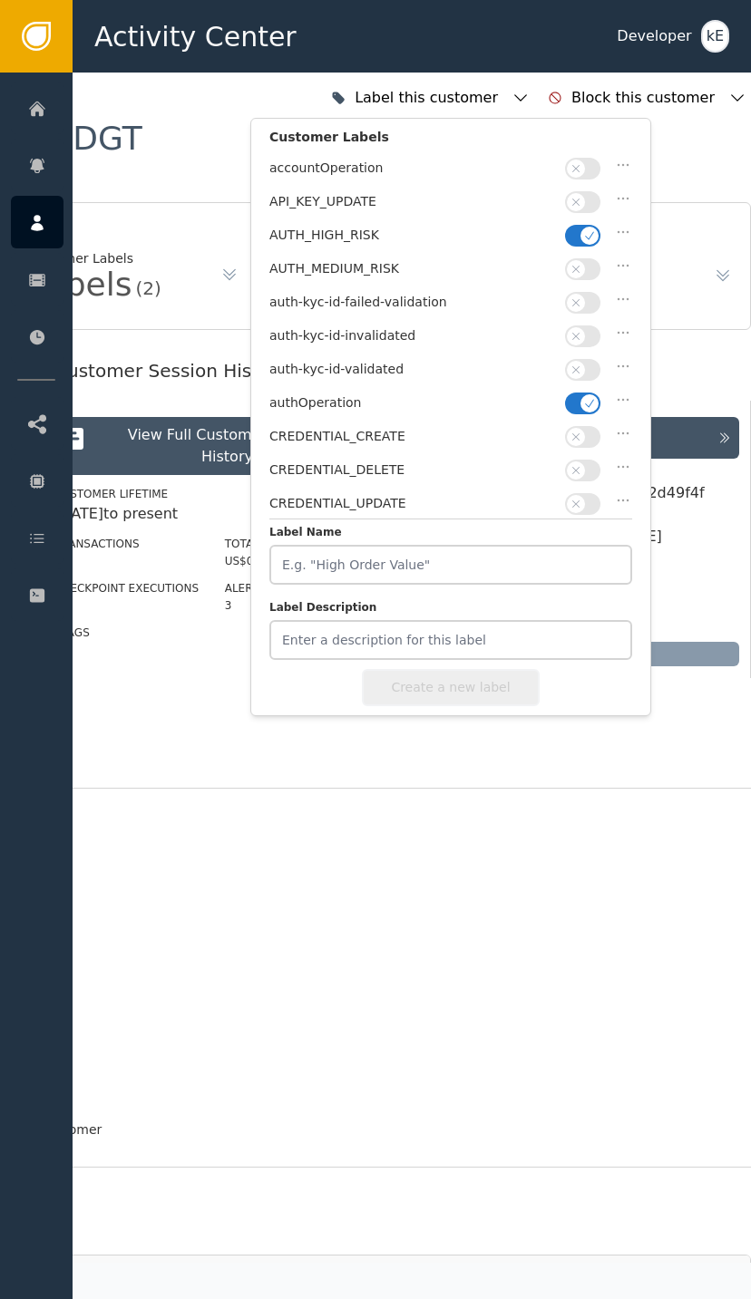
click at [579, 232] on button "button" at bounding box center [582, 236] width 35 height 22
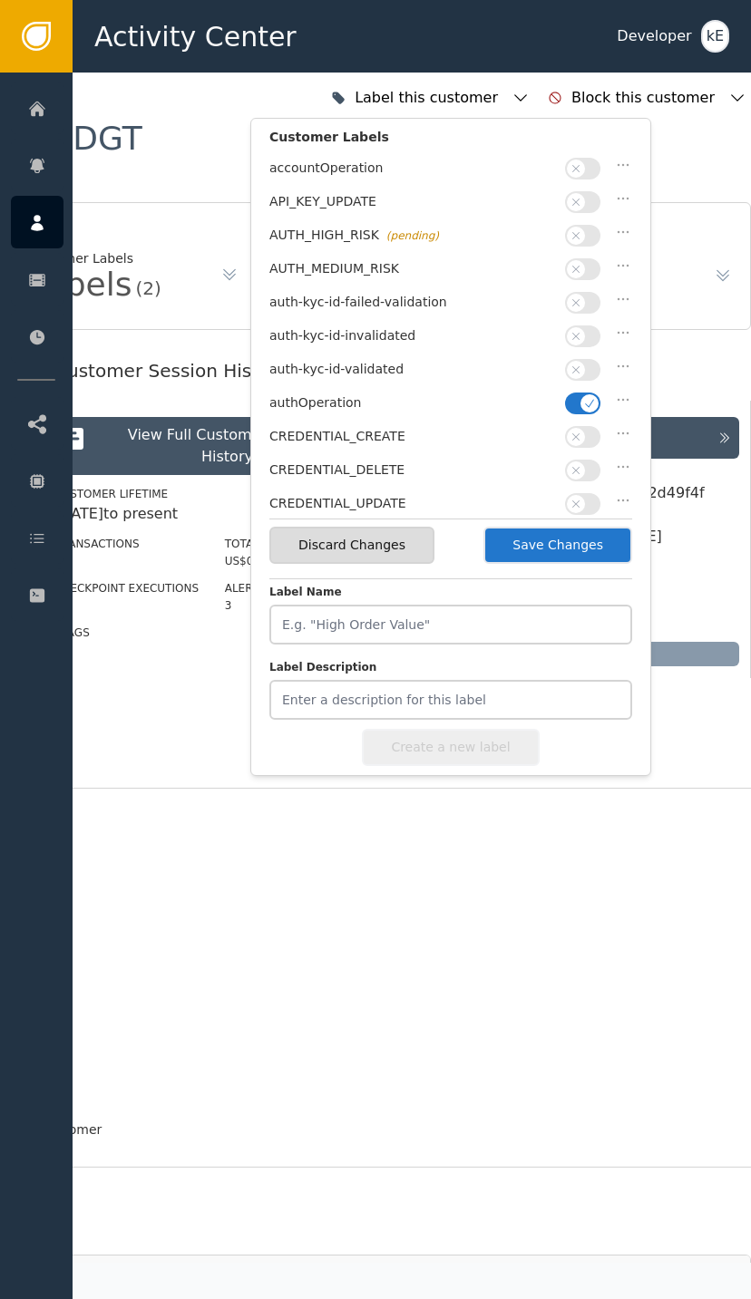
click at [574, 364] on icon "button" at bounding box center [575, 369] width 13 height 13
click at [532, 542] on button "Save Changes" at bounding box center [557, 545] width 149 height 37
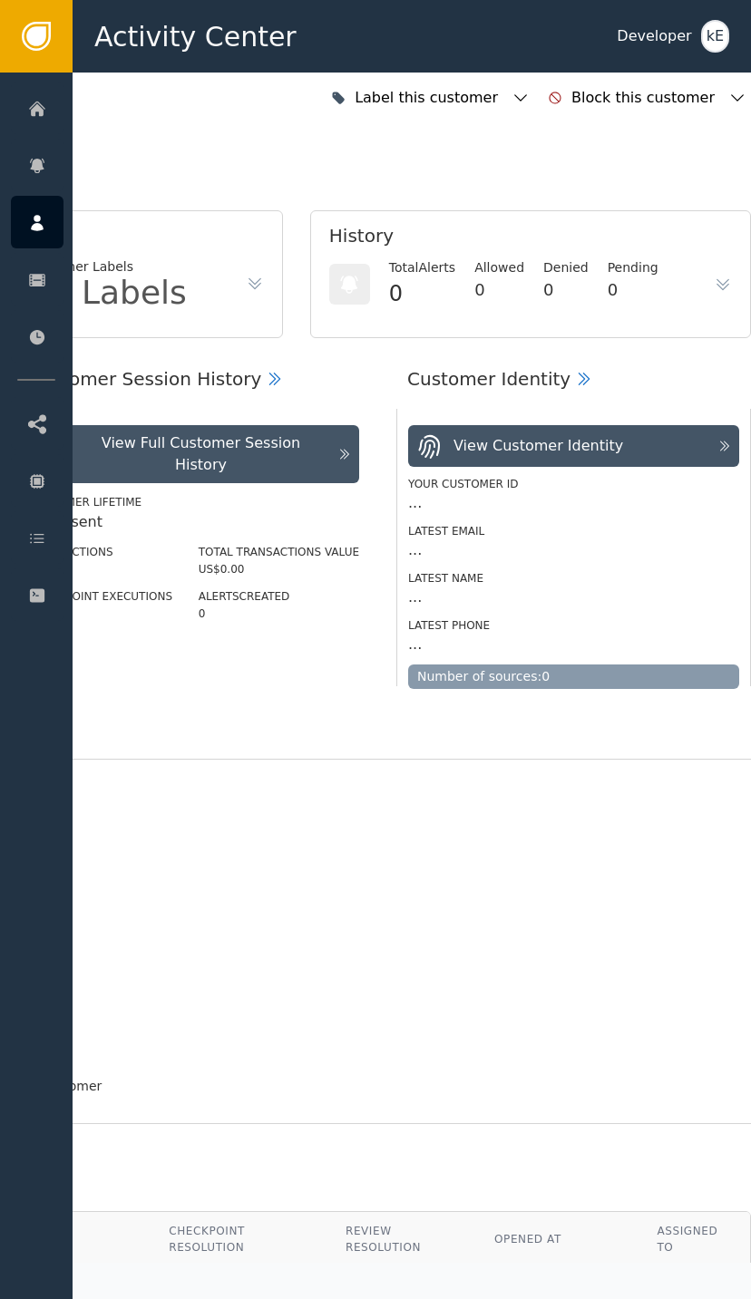
click at [48, 525] on div at bounding box center [37, 537] width 53 height 53
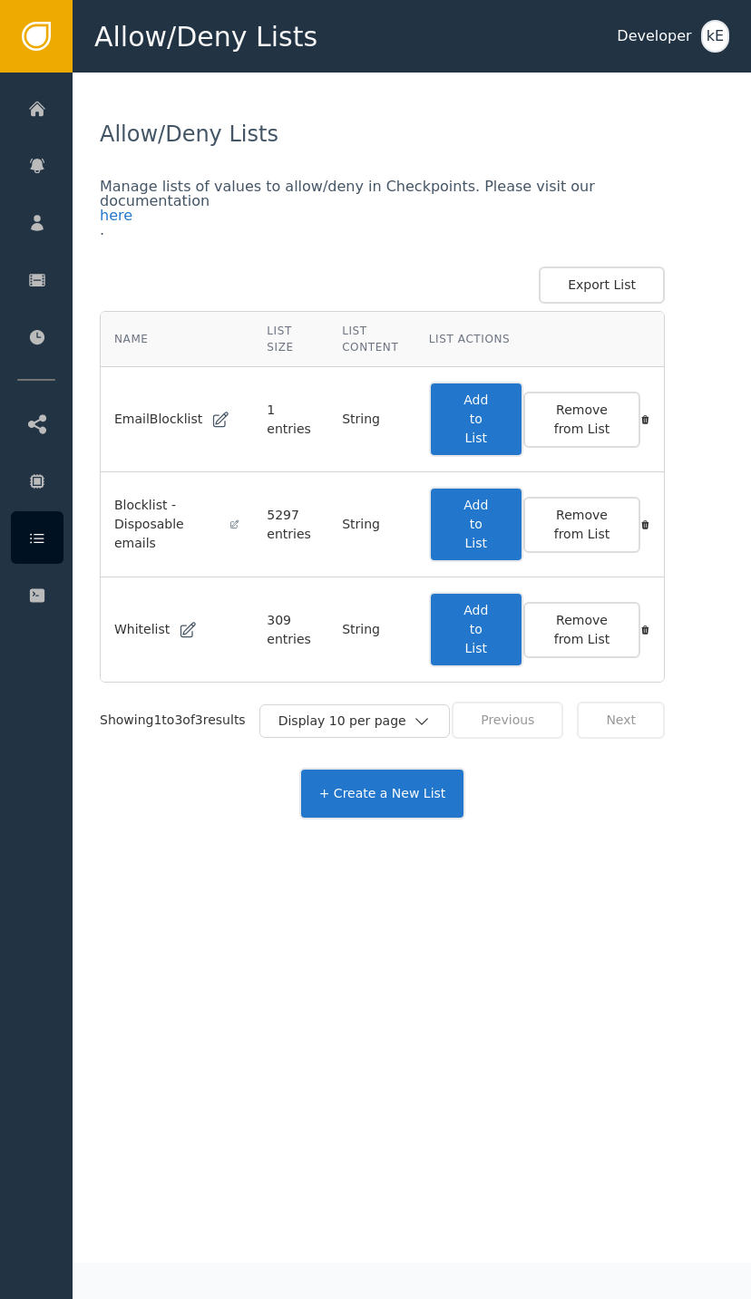
click at [492, 610] on button "Add to List" at bounding box center [476, 629] width 94 height 75
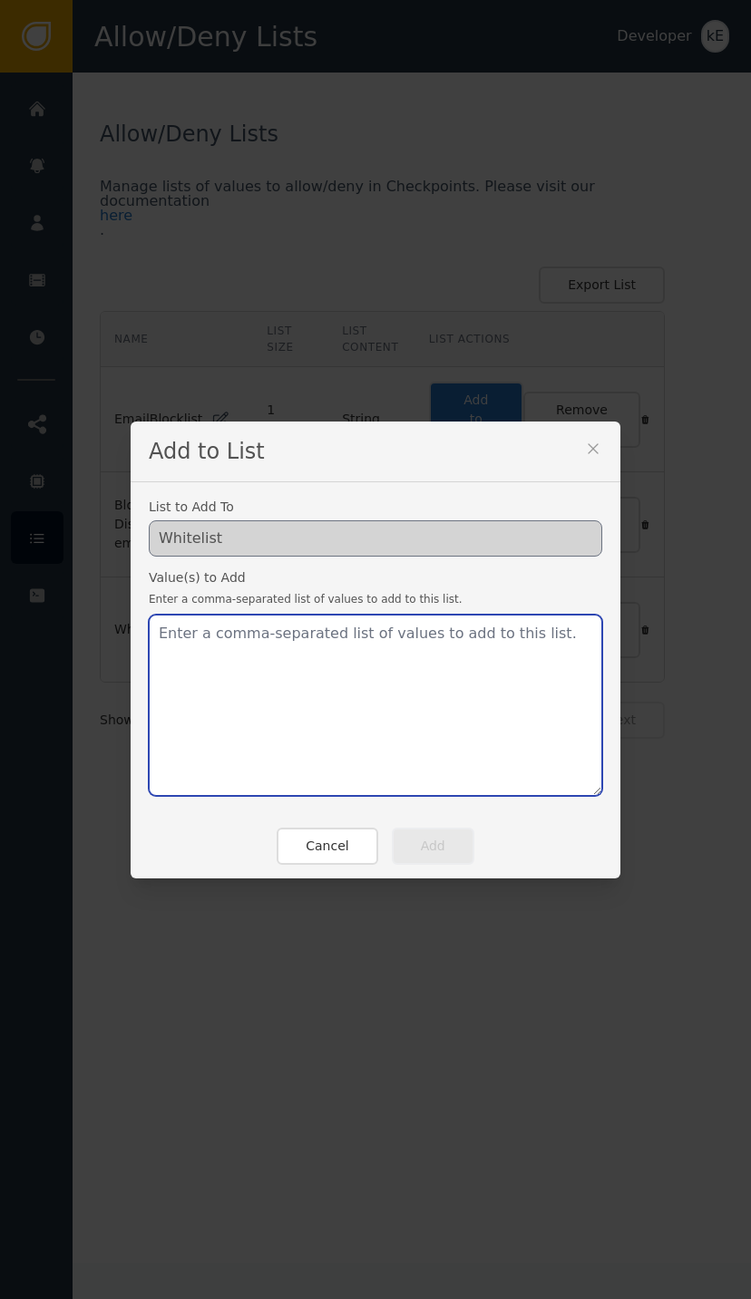
click at [237, 639] on textarea at bounding box center [375, 705] width 453 height 181
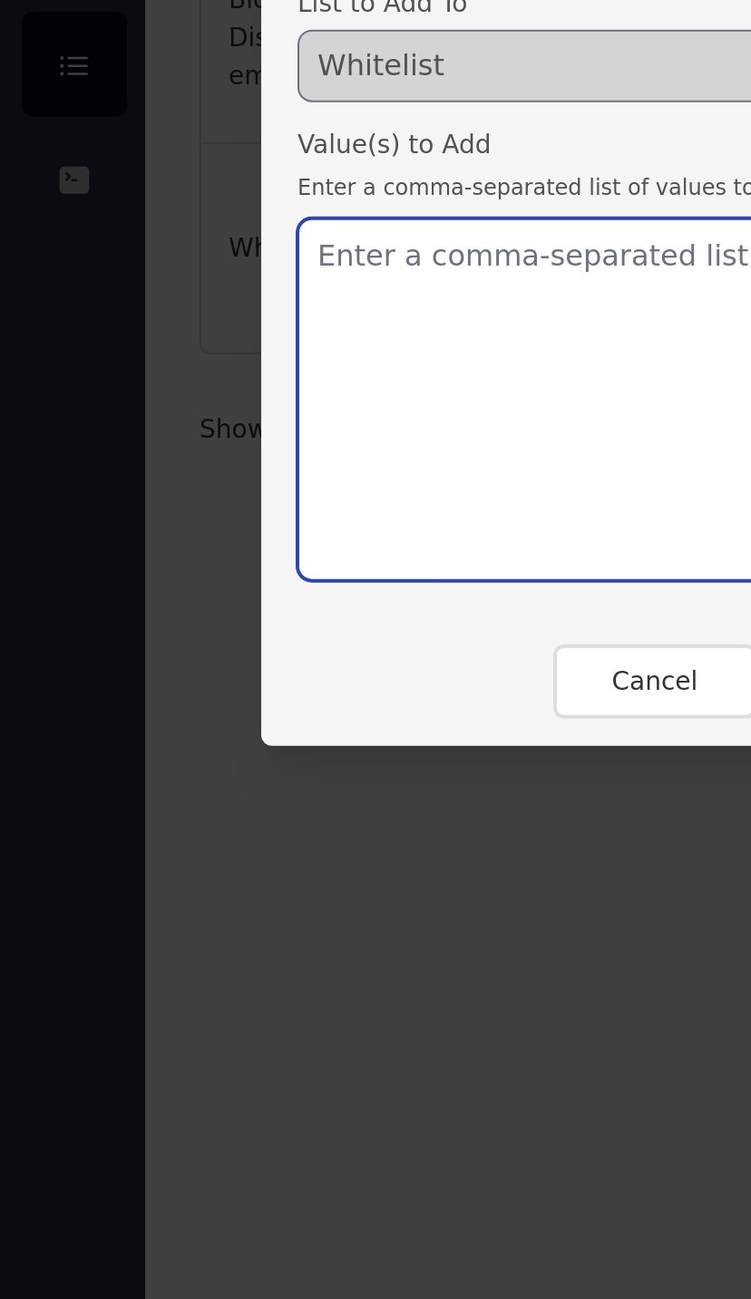
click at [220, 615] on textarea at bounding box center [375, 705] width 453 height 181
paste textarea "toolsbkdr@aipathways.com.au"
type textarea "toolsbkdr@aipathways.com.au"
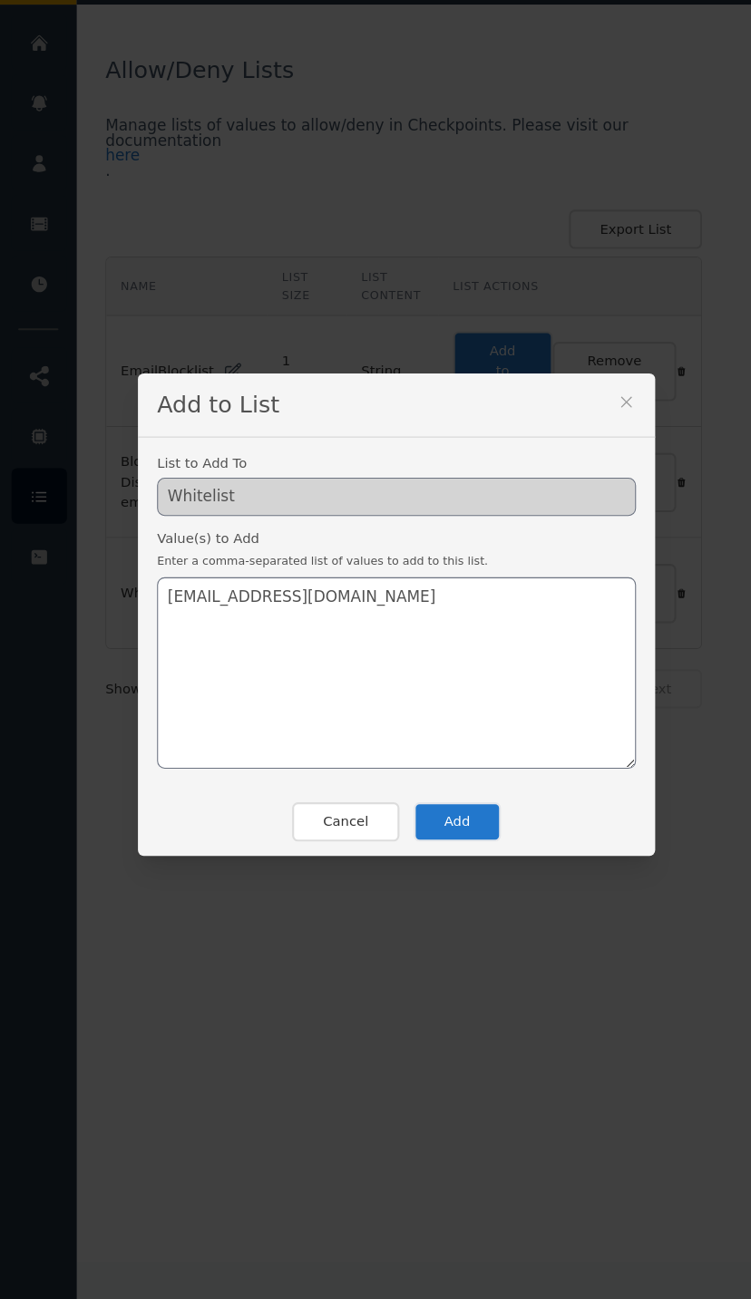
click at [448, 828] on button "Add" at bounding box center [433, 846] width 82 height 37
